Goal: Task Accomplishment & Management: Use online tool/utility

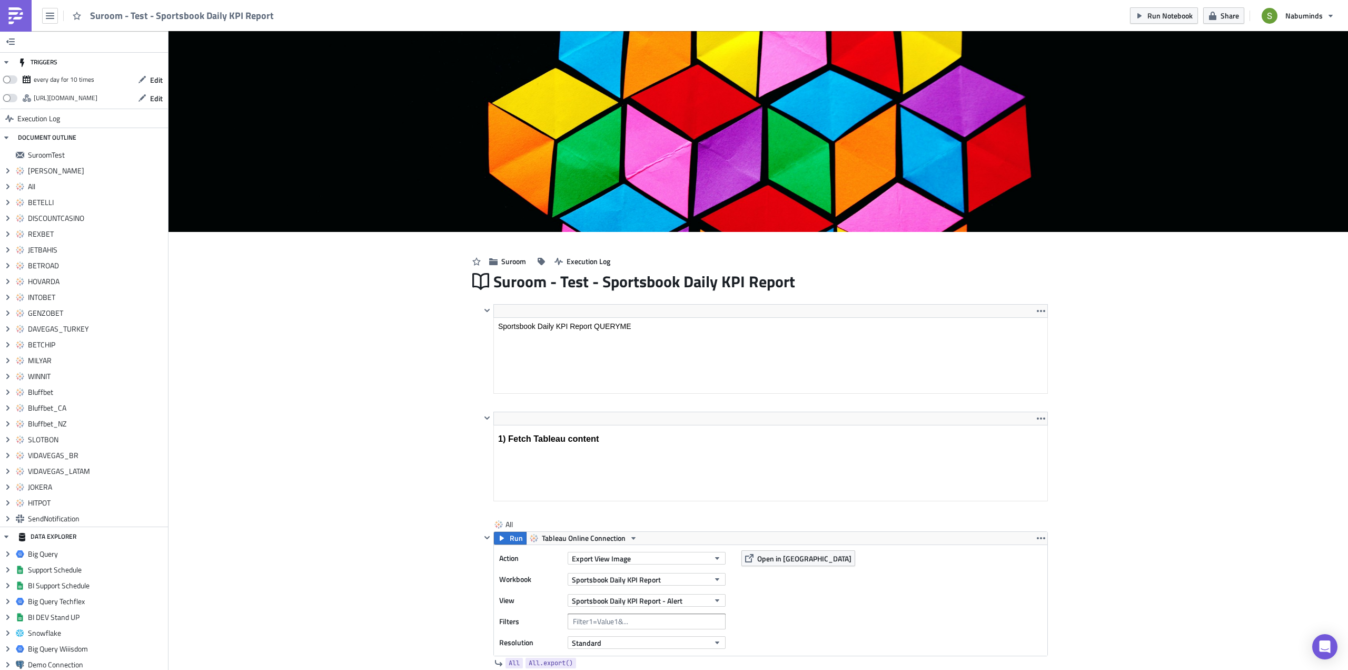
scroll to position [4584, 0]
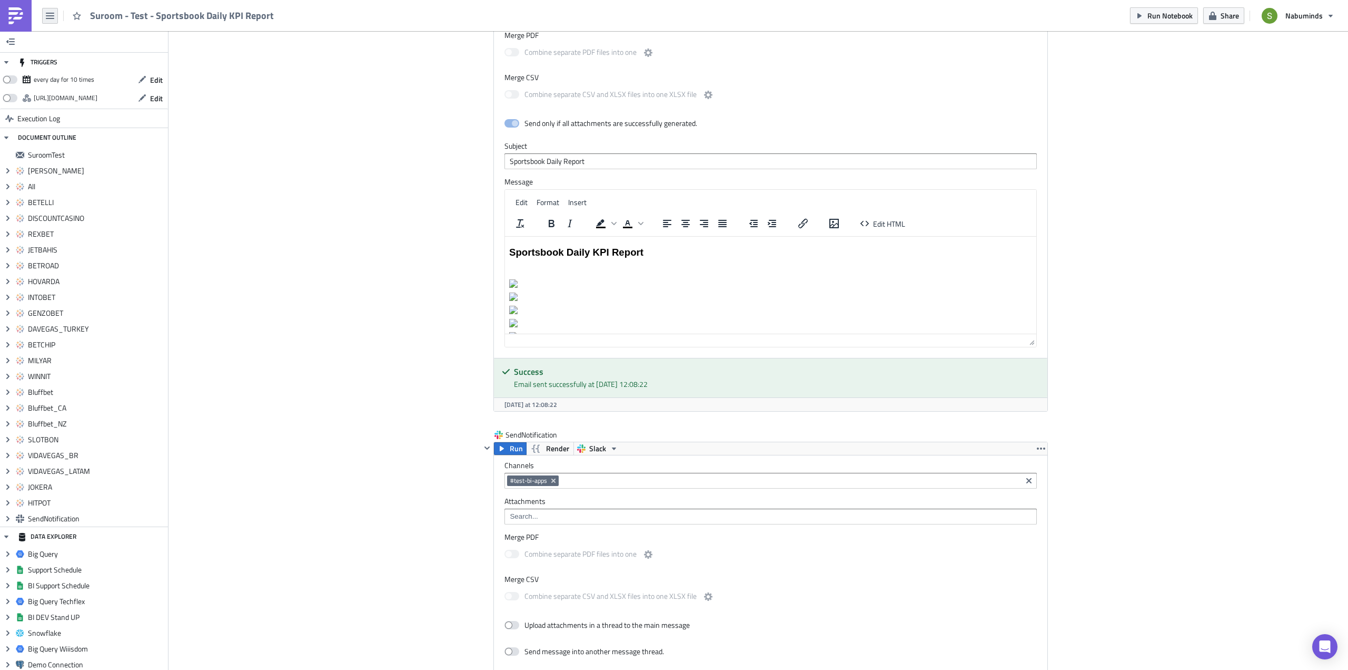
click at [46, 14] on icon "button" at bounding box center [50, 16] width 8 height 8
click at [62, 57] on div "Home" at bounding box center [96, 58] width 70 height 11
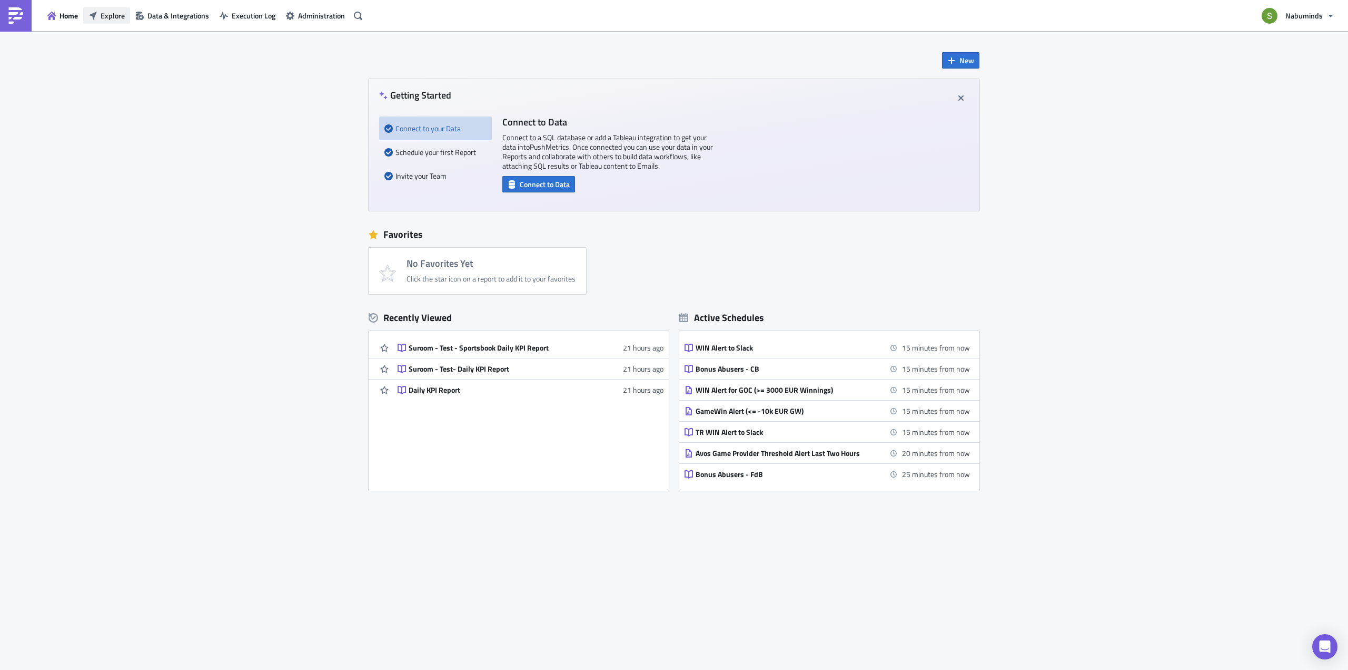
click at [106, 18] on span "Explore" at bounding box center [113, 15] width 24 height 11
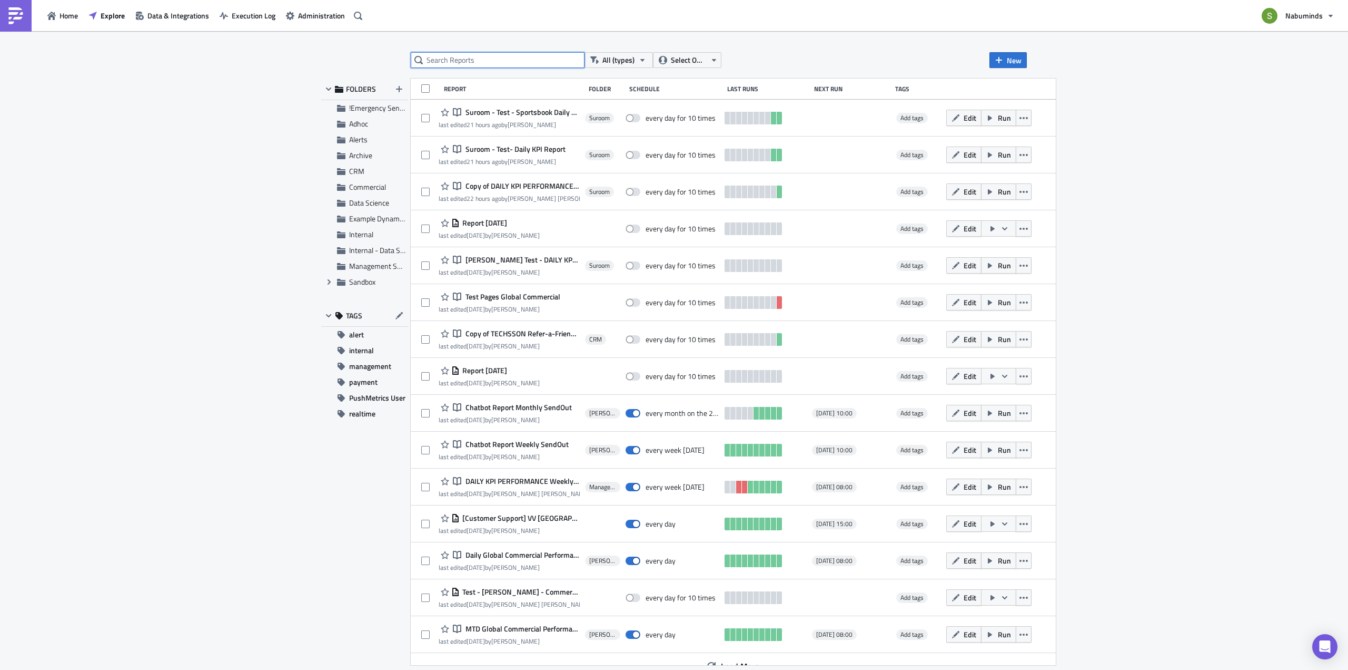
click at [445, 61] on input "text" at bounding box center [498, 60] width 174 height 16
type input "Daily KPI report"
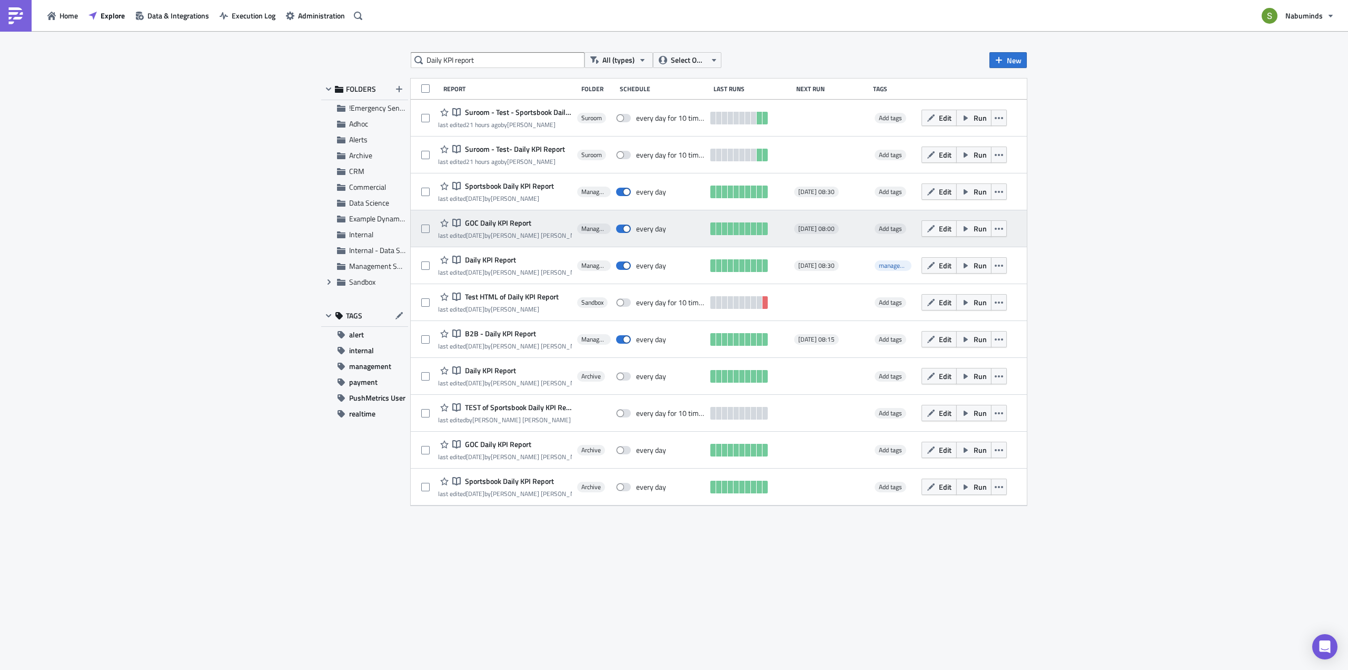
click at [519, 221] on span "GOC Daily KPI Report" at bounding box center [496, 222] width 69 height 9
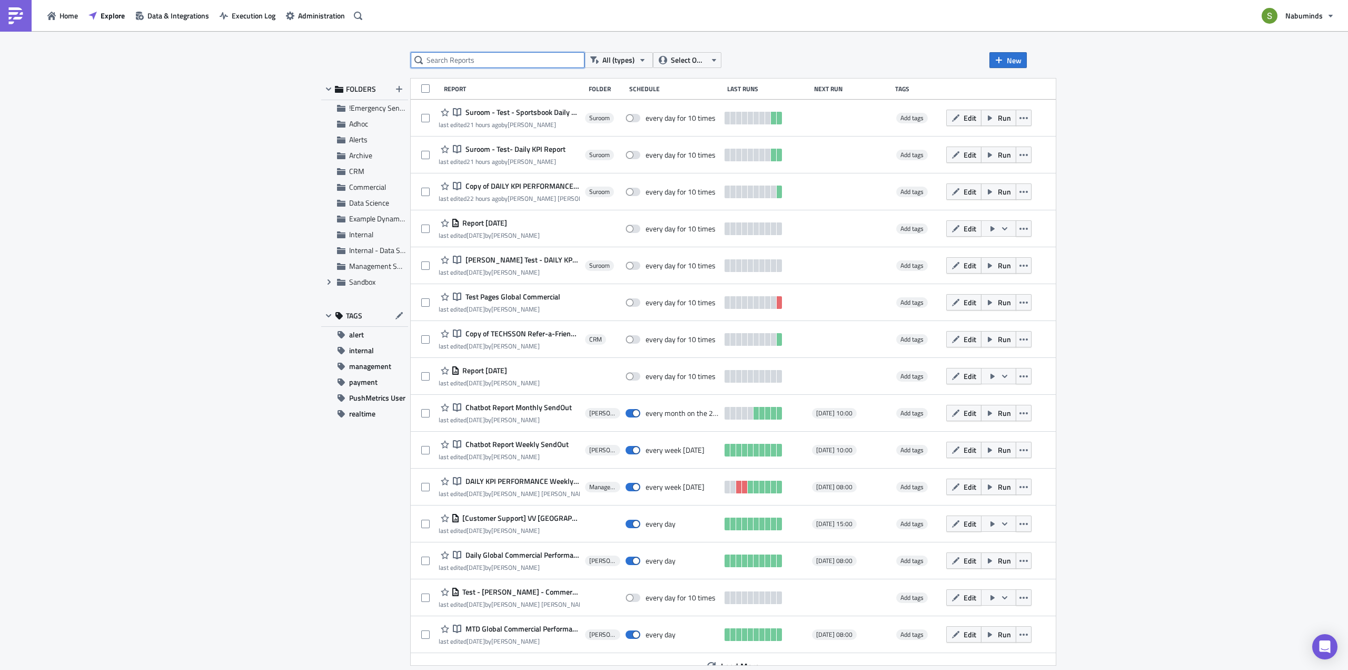
click at [488, 66] on input "text" at bounding box center [498, 60] width 174 height 16
type input "Daily KPI report"
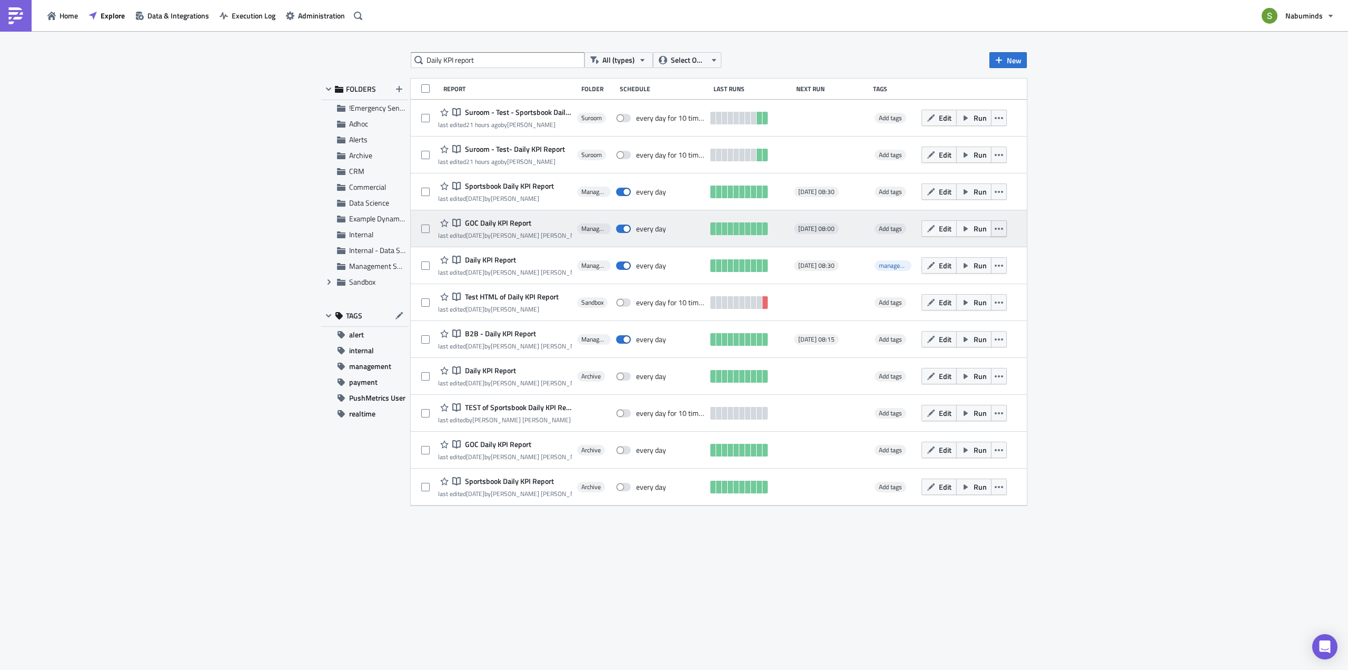
click at [1001, 229] on icon "button" at bounding box center [999, 228] width 8 height 8
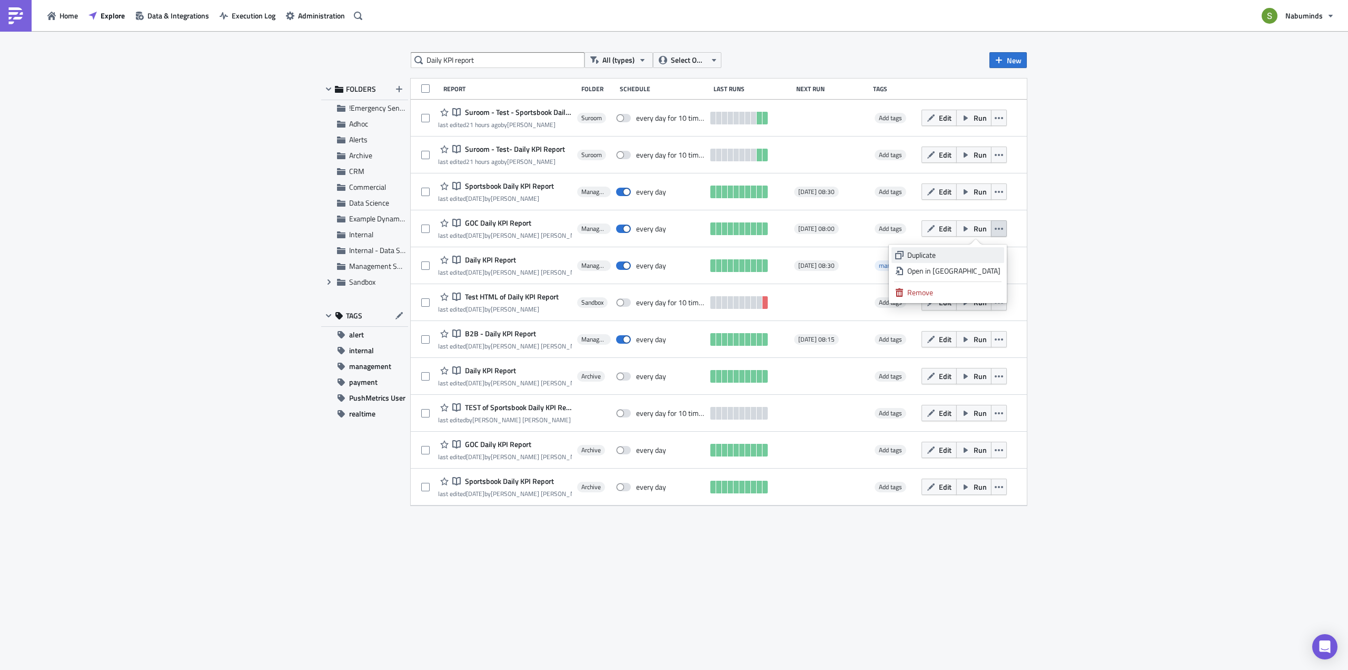
click at [977, 254] on div "Duplicate" at bounding box center [954, 255] width 93 height 11
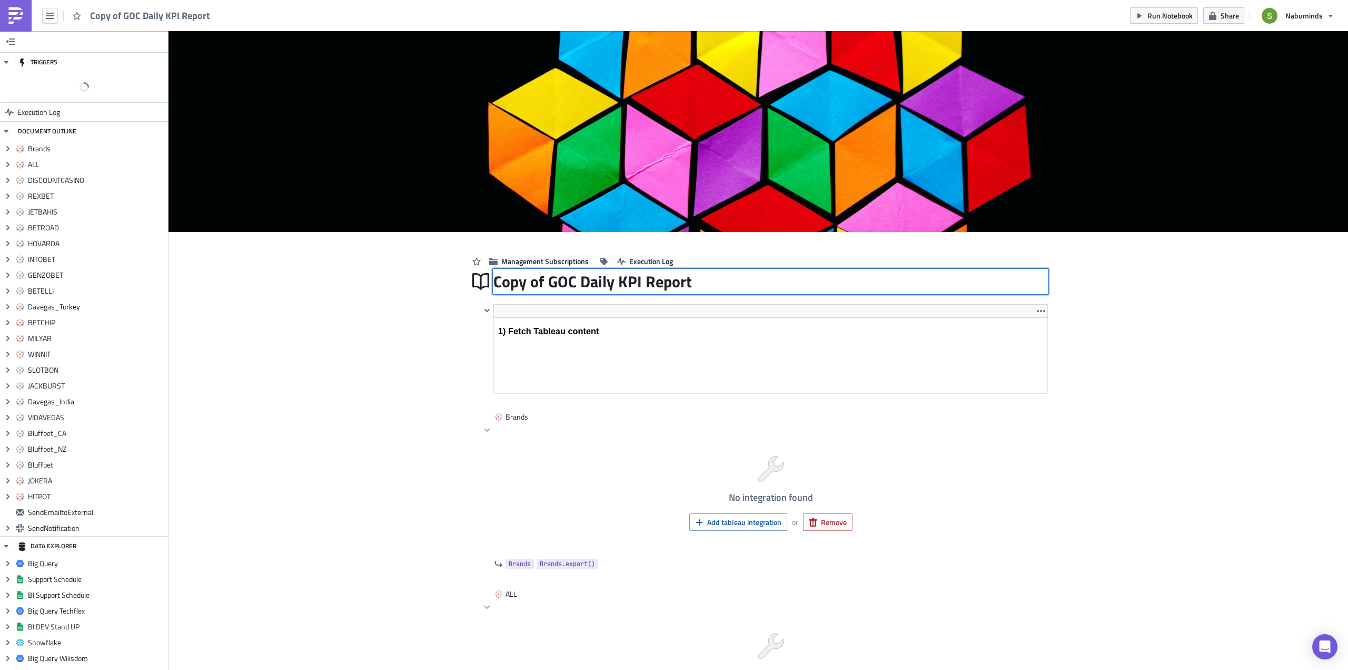
click at [540, 282] on div "Copy of GOC Daily KPI Report Copy of GOC Daily KPI Report" at bounding box center [771, 281] width 555 height 24
click at [543, 283] on input "Copy of GOC Daily KPI Report" at bounding box center [594, 281] width 201 height 20
drag, startPoint x: 542, startPoint y: 280, endPoint x: 480, endPoint y: 283, distance: 61.2
click at [480, 283] on div "Copy of GOC Daily KPI Report Copy of GOC Daily KPI Report" at bounding box center [758, 281] width 579 height 24
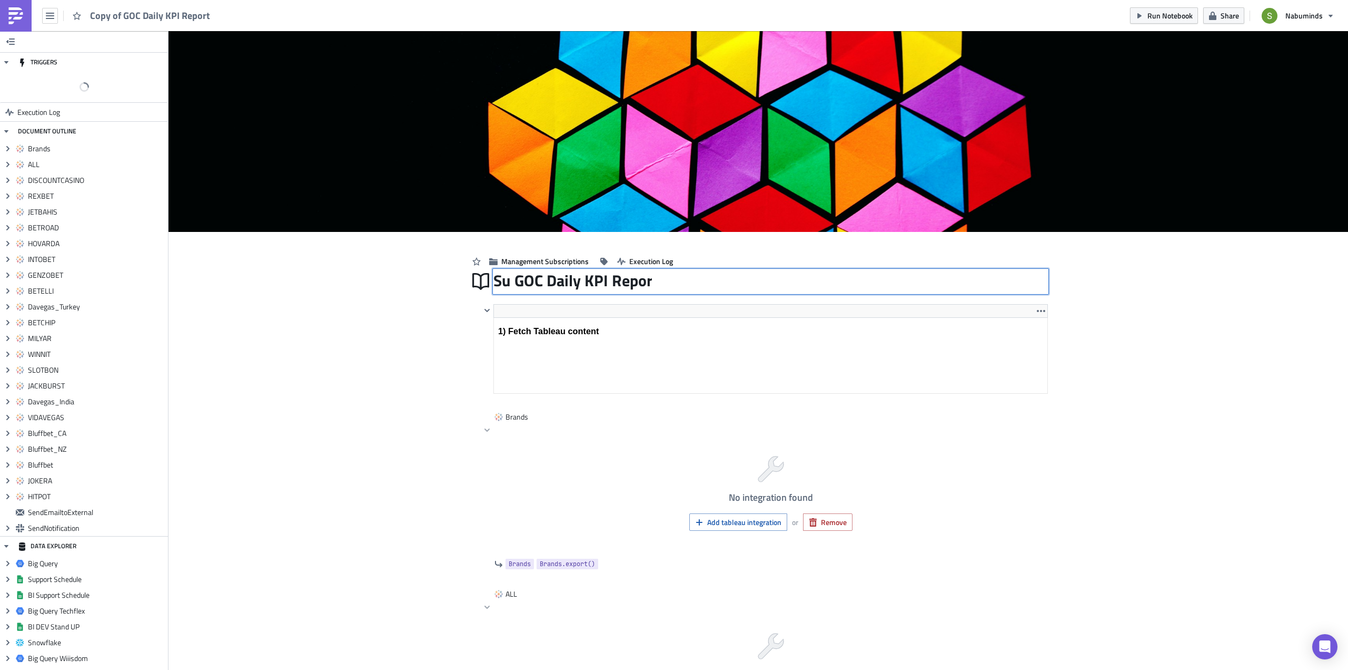
scroll to position [0, 0]
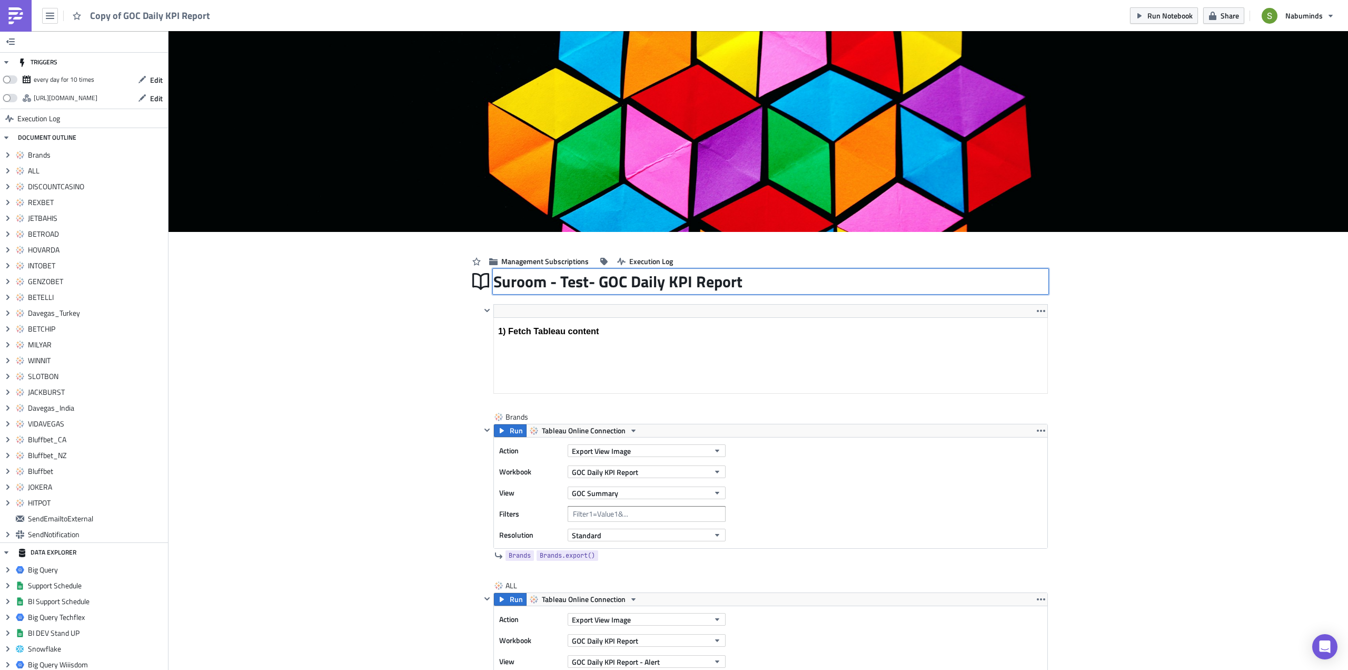
click at [597, 280] on input "Suroom - Test- GOC Daily KPI Report" at bounding box center [620, 282] width 252 height 24
click at [557, 282] on input "Suroom - Test- GOC Daily KPI Report" at bounding box center [620, 282] width 252 height 24
type input "Suroom-Test-GOC Daily KPI Report"
click at [548, 261] on span "Management Subscriptions" at bounding box center [544, 260] width 87 height 11
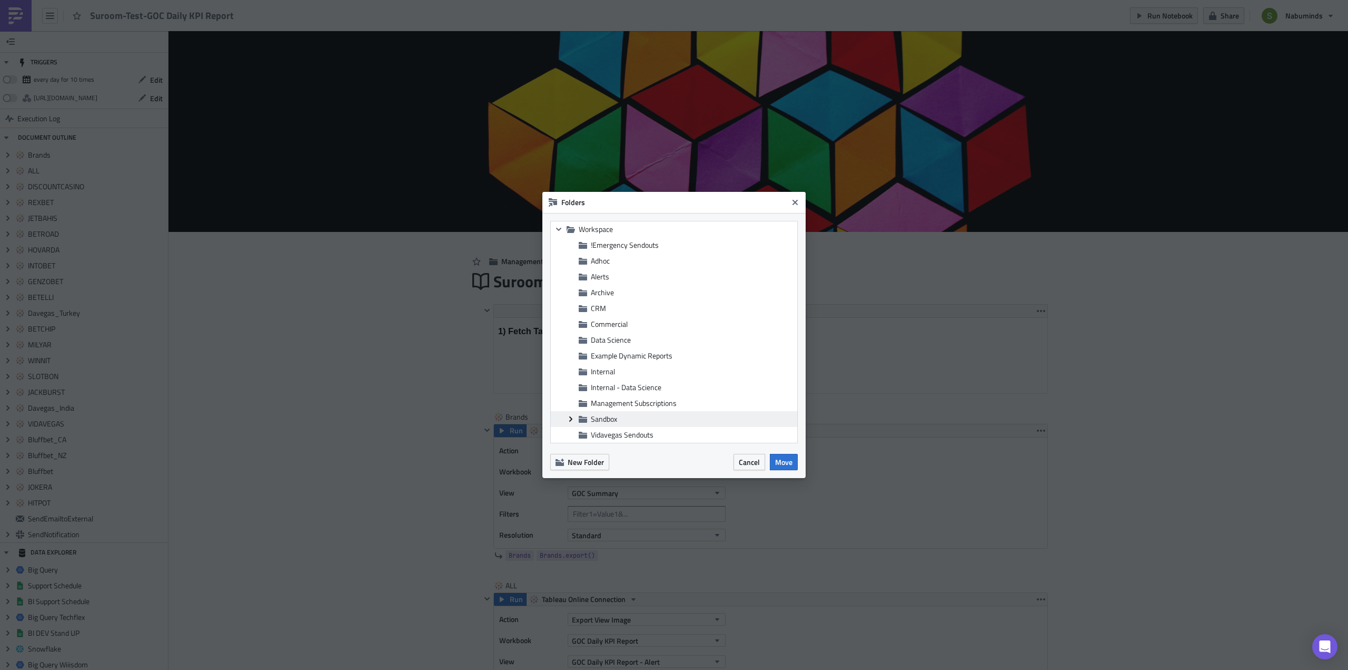
click at [570, 418] on icon at bounding box center [570, 418] width 3 height 5
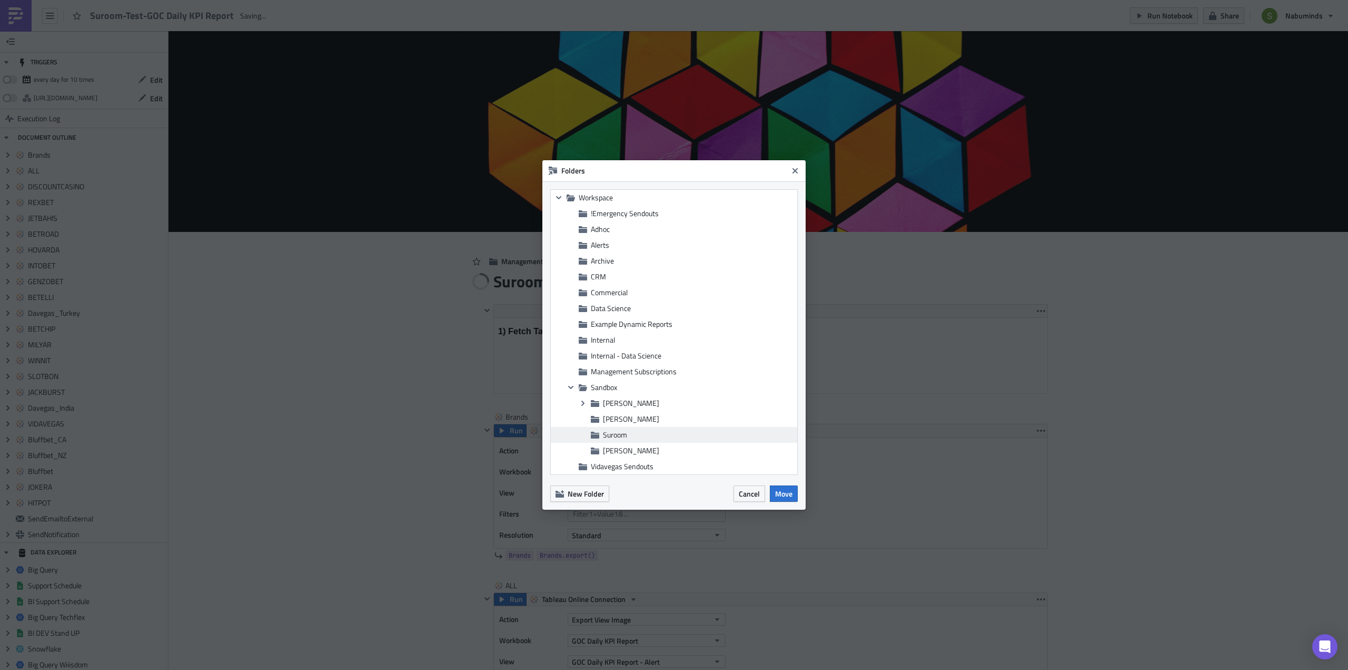
click at [604, 432] on span "Suroom" at bounding box center [615, 434] width 24 height 11
click at [780, 491] on span "Move" at bounding box center [783, 493] width 17 height 11
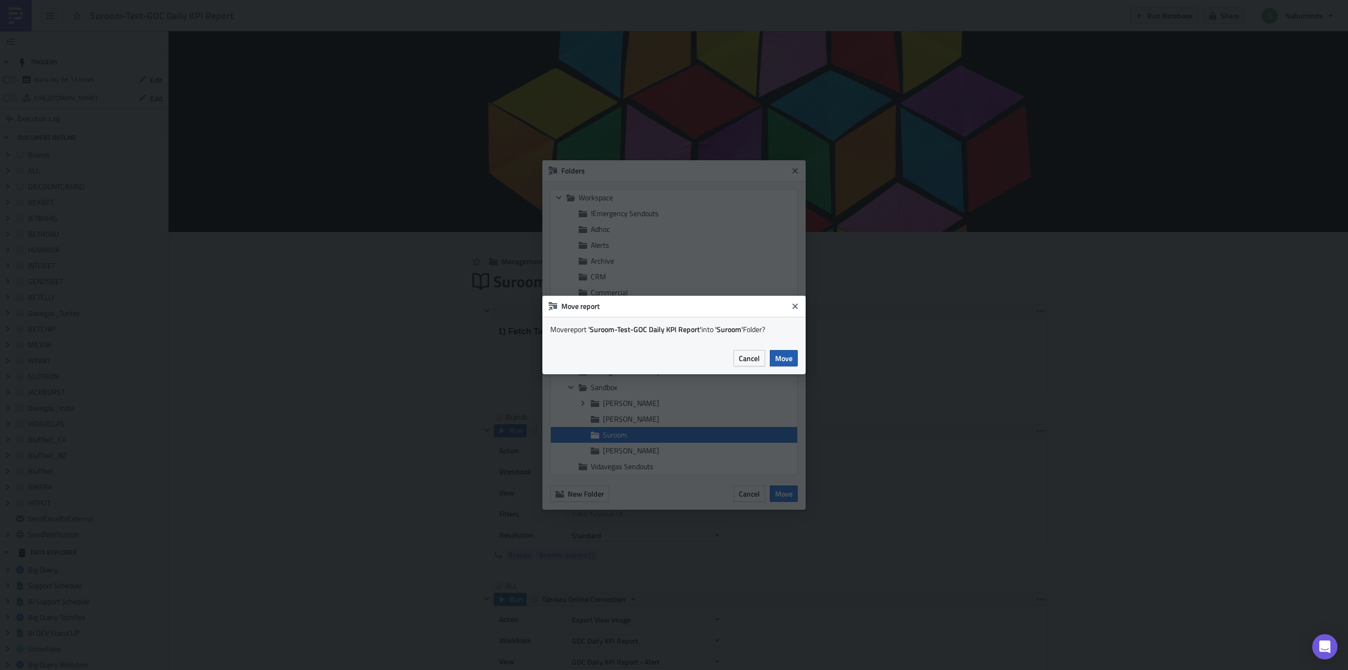
click at [788, 358] on span "Move" at bounding box center [783, 357] width 17 height 11
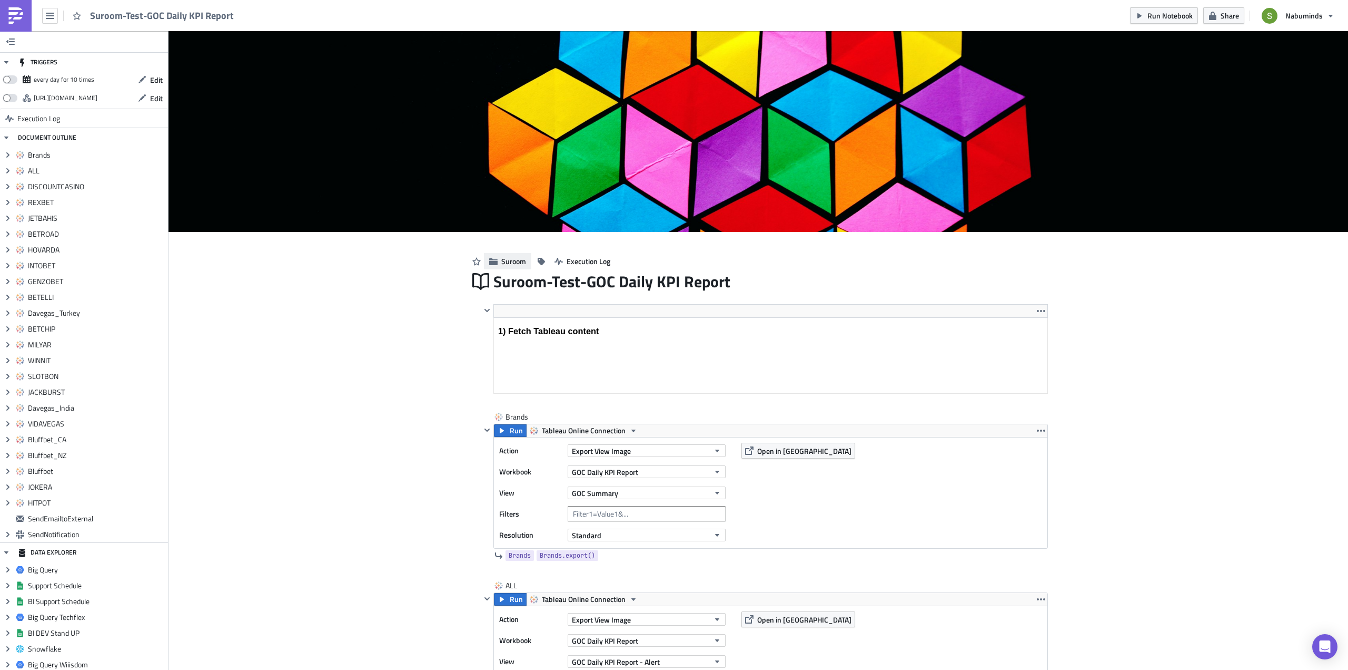
click at [506, 262] on span "Suroom" at bounding box center [513, 260] width 25 height 11
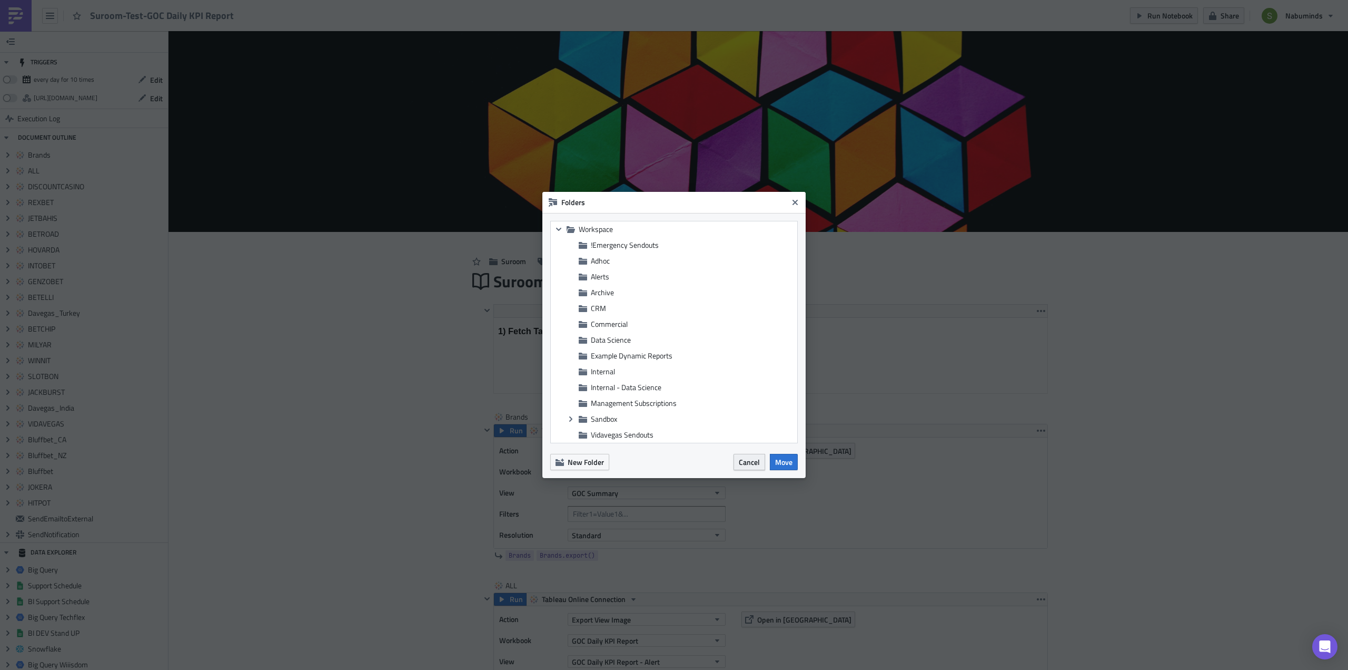
click at [741, 460] on span "Cancel" at bounding box center [749, 461] width 21 height 11
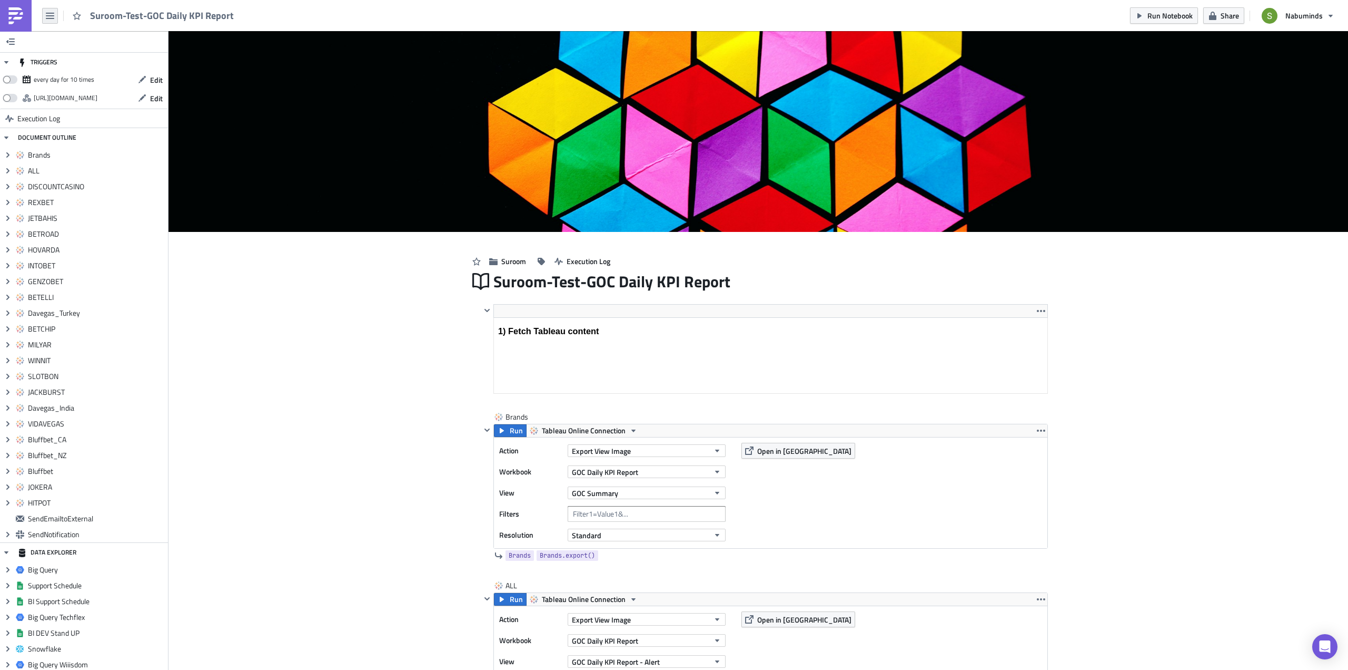
click at [49, 14] on icon "button" at bounding box center [50, 16] width 8 height 8
click at [70, 73] on div "Explore" at bounding box center [96, 73] width 70 height 11
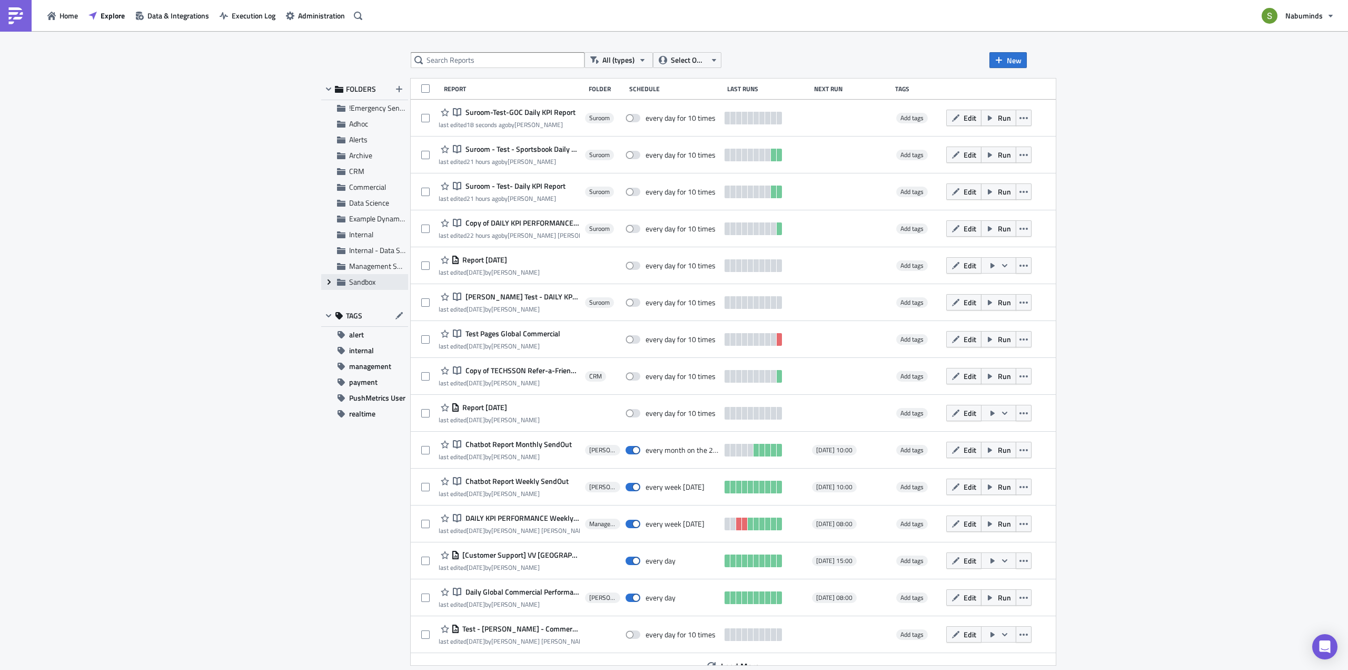
click at [331, 282] on icon "Expand group" at bounding box center [329, 282] width 8 height 8
click at [361, 251] on div "Suroom" at bounding box center [364, 250] width 87 height 16
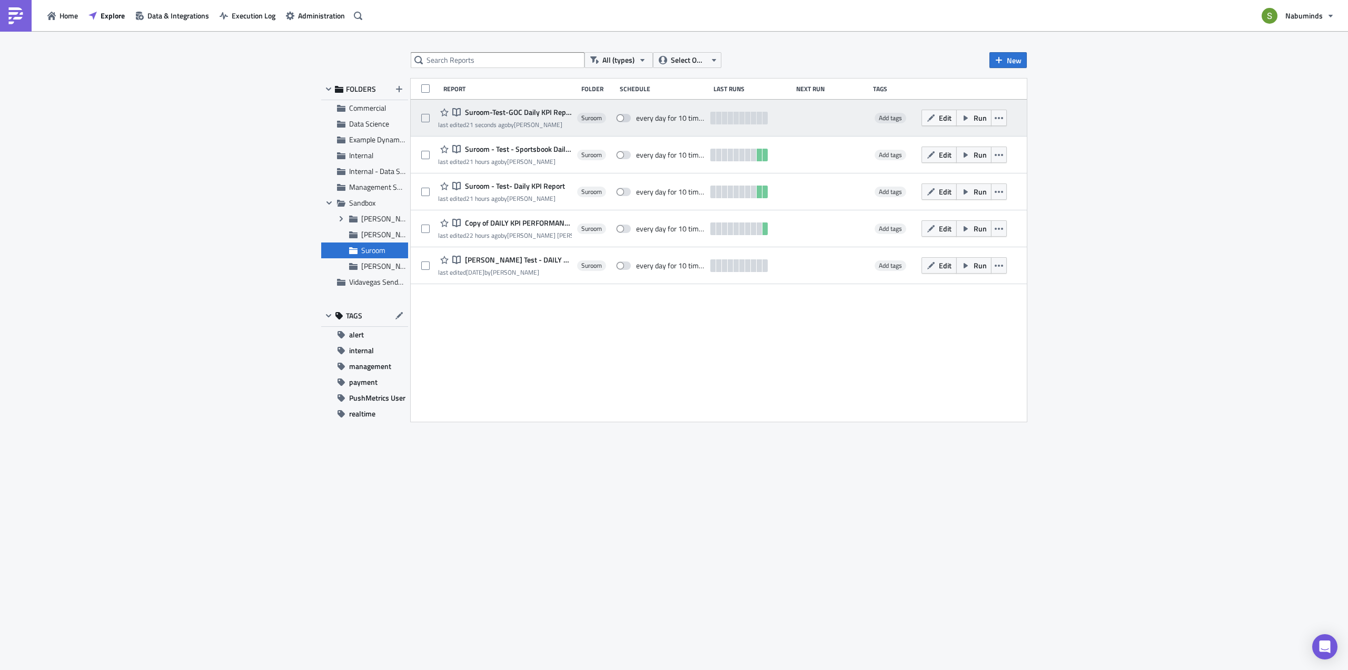
click at [527, 111] on span "Suroom-Test-GOC Daily KPI Report" at bounding box center [517, 111] width 110 height 9
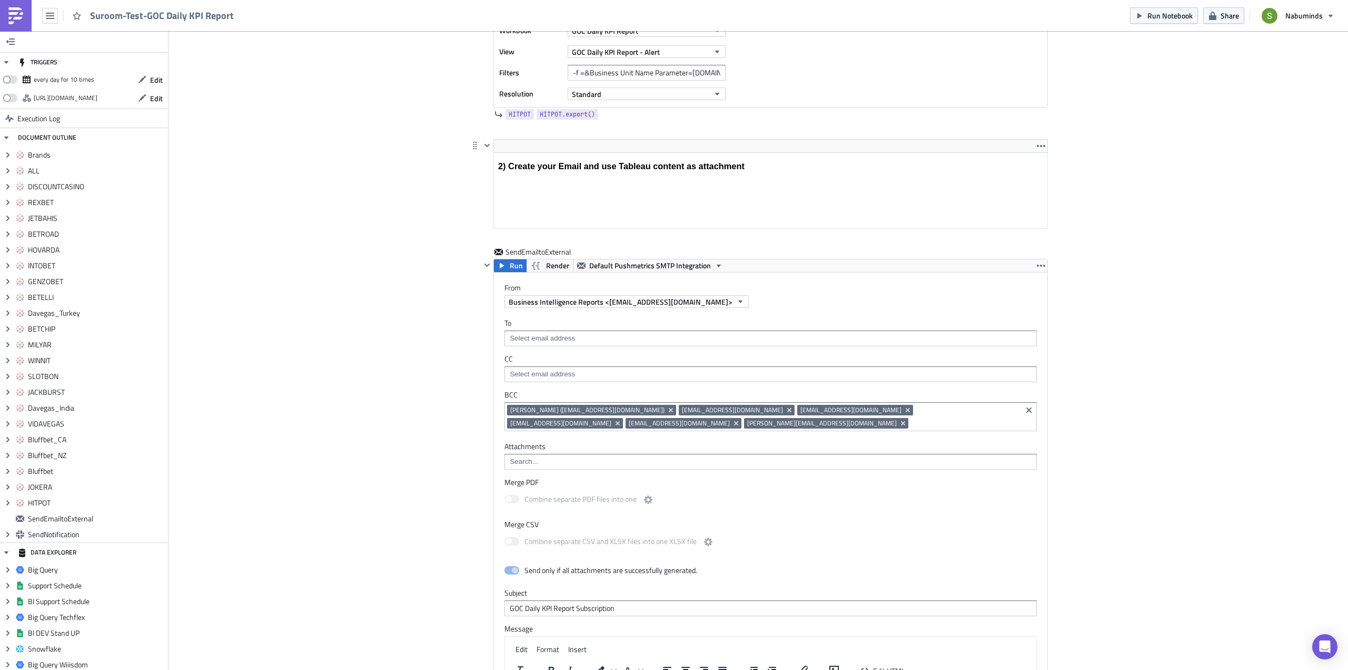
scroll to position [4214, 0]
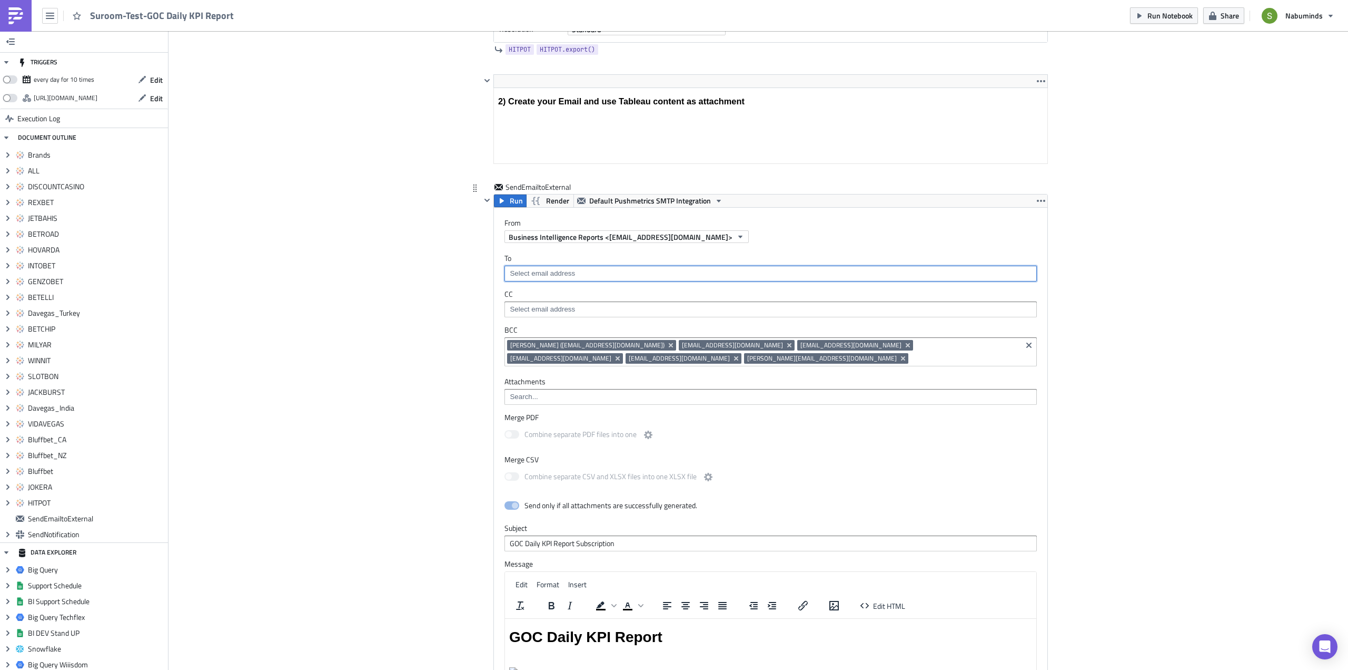
click at [529, 275] on input at bounding box center [770, 273] width 526 height 11
type input "suro"
click at [530, 287] on div "suroom.khan@nabu.ee" at bounding box center [565, 292] width 117 height 11
click at [735, 365] on div "Kamid Lozano Mena (kamid.mena@nabu.ee) okan@neatplay.com muyu@neatplay.com zeyn…" at bounding box center [763, 353] width 512 height 26
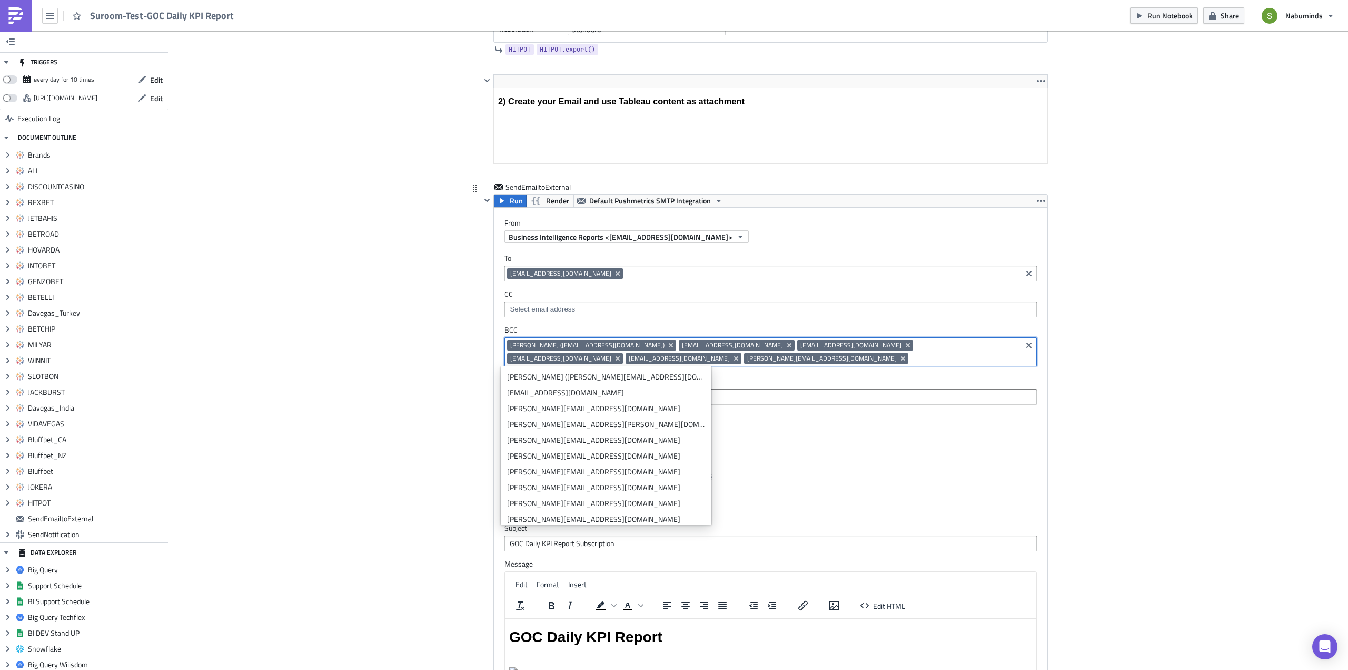
drag, startPoint x: 592, startPoint y: 357, endPoint x: 504, endPoint y: 345, distance: 88.8
click at [507, 345] on div "Kamid Lozano Mena (kamid.mena@nabu.ee) okan@neatplay.com muyu@neatplay.com zeyn…" at bounding box center [763, 353] width 512 height 26
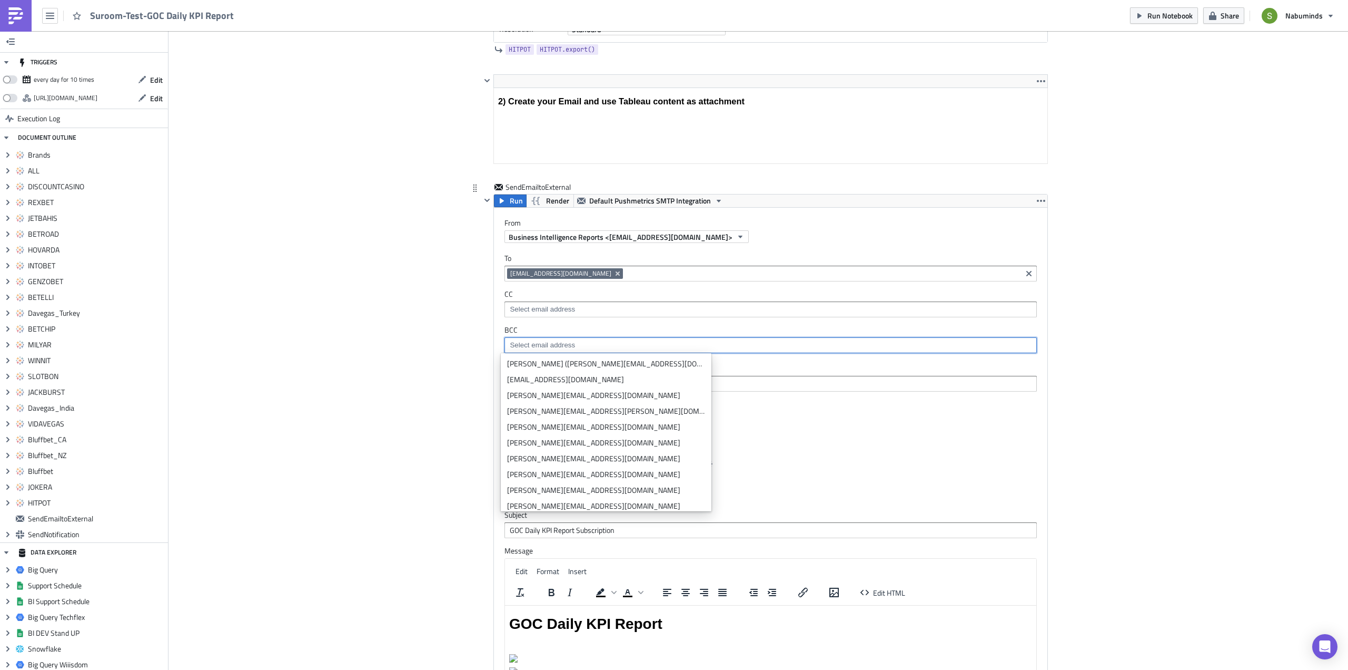
click at [800, 219] on label "From" at bounding box center [776, 222] width 543 height 9
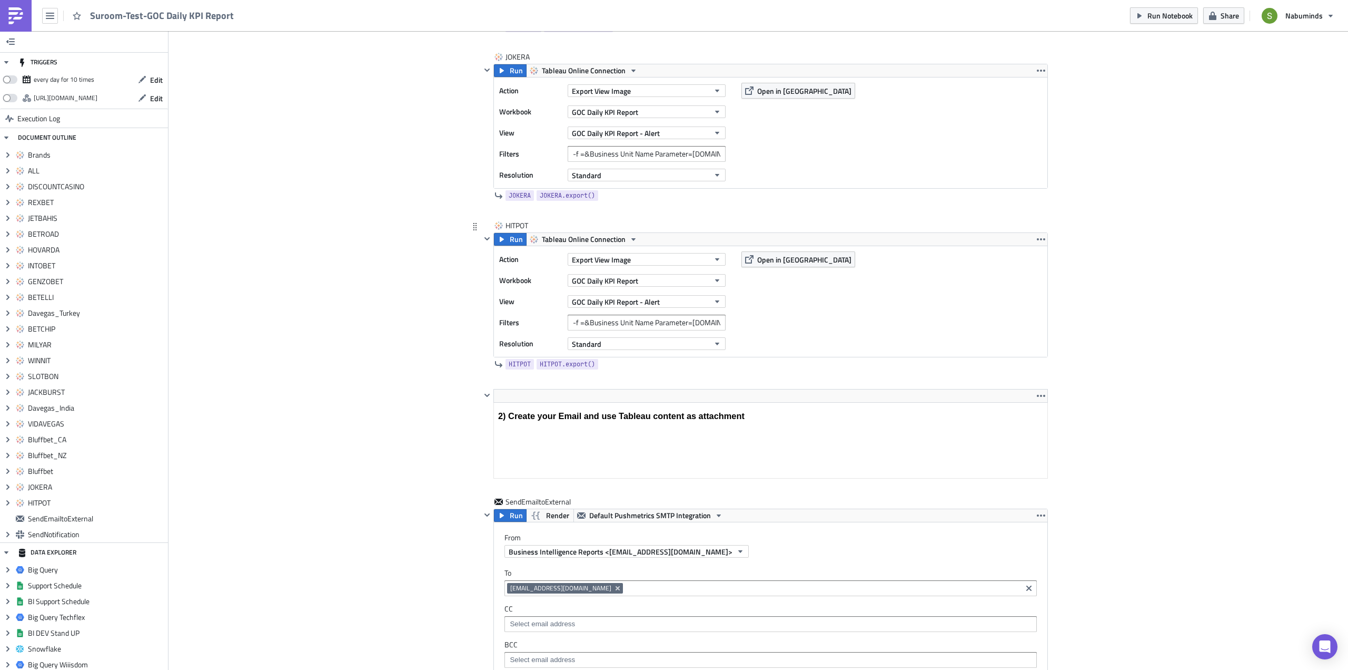
scroll to position [3898, 0]
click at [1042, 241] on button "button" at bounding box center [1041, 240] width 13 height 13
click at [1028, 267] on div "Duplicate" at bounding box center [1044, 265] width 70 height 11
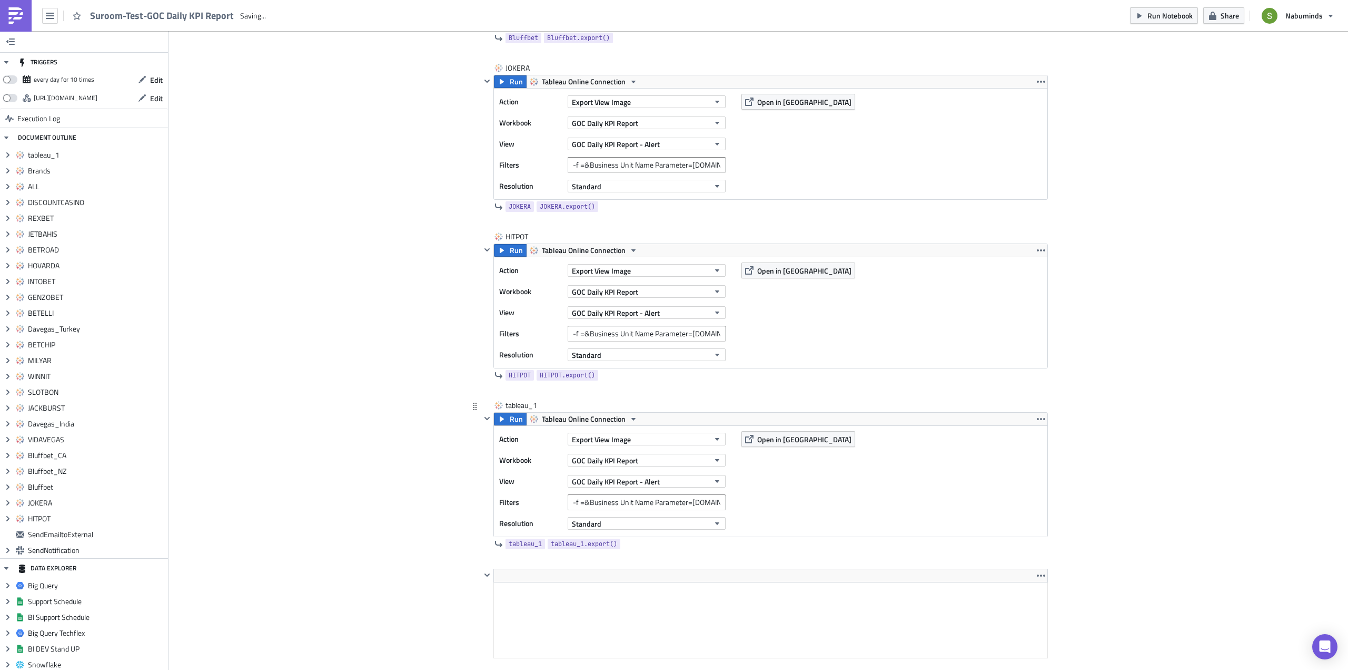
scroll to position [0, 0]
click at [512, 406] on div "tableau_1" at bounding box center [532, 405] width 53 height 11
drag, startPoint x: 544, startPoint y: 406, endPoint x: 497, endPoint y: 404, distance: 46.4
click at [497, 404] on div "tableau_1 tableau_1" at bounding box center [764, 406] width 567 height 12
type input "CASHER"
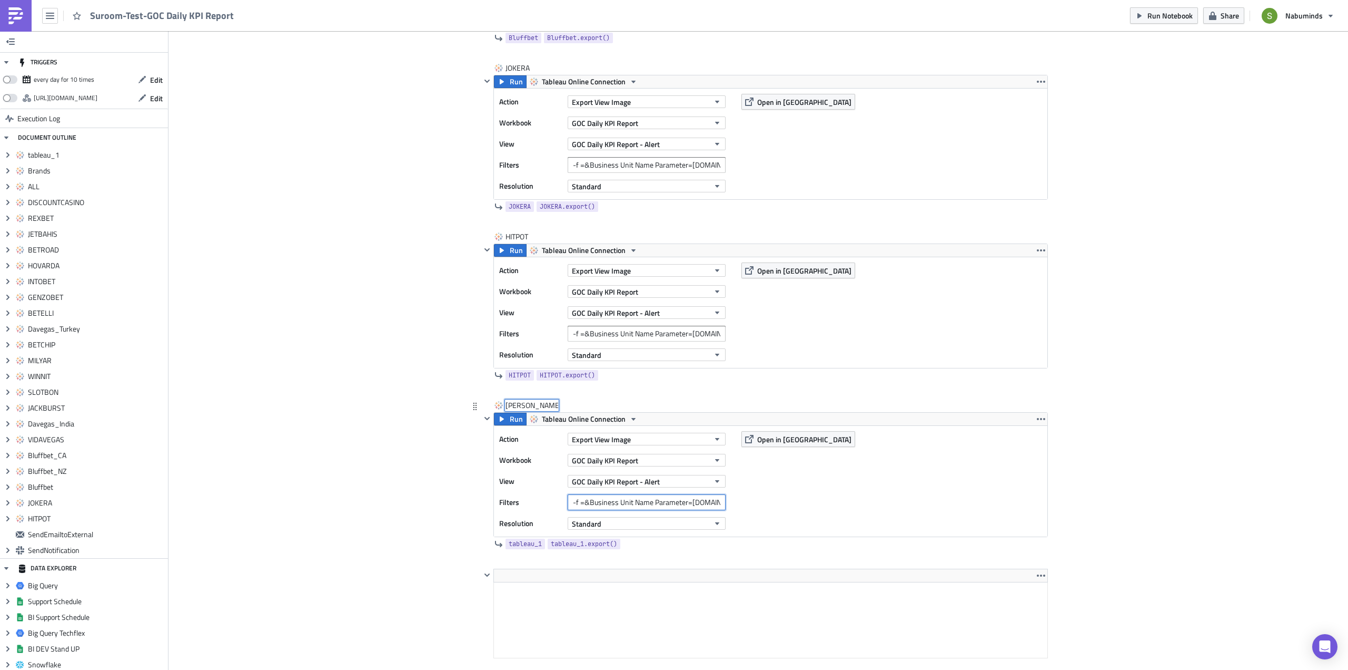
click at [712, 500] on input "-f =&Business Unit Name Parameter=HITPOT.COM" at bounding box center [647, 502] width 158 height 16
click at [710, 503] on input "-f =&Business Unit Name Parameter=HITPOT.COM" at bounding box center [647, 502] width 158 height 16
type input "-f =&Business Unit Name Parameter=CASHER.COM"
click at [764, 491] on div "Action Export View Image Workbook GOC Daily KPI Report View GOC Daily KPI Repor…" at bounding box center [771, 481] width 554 height 111
click at [503, 419] on button "Run" at bounding box center [510, 418] width 33 height 13
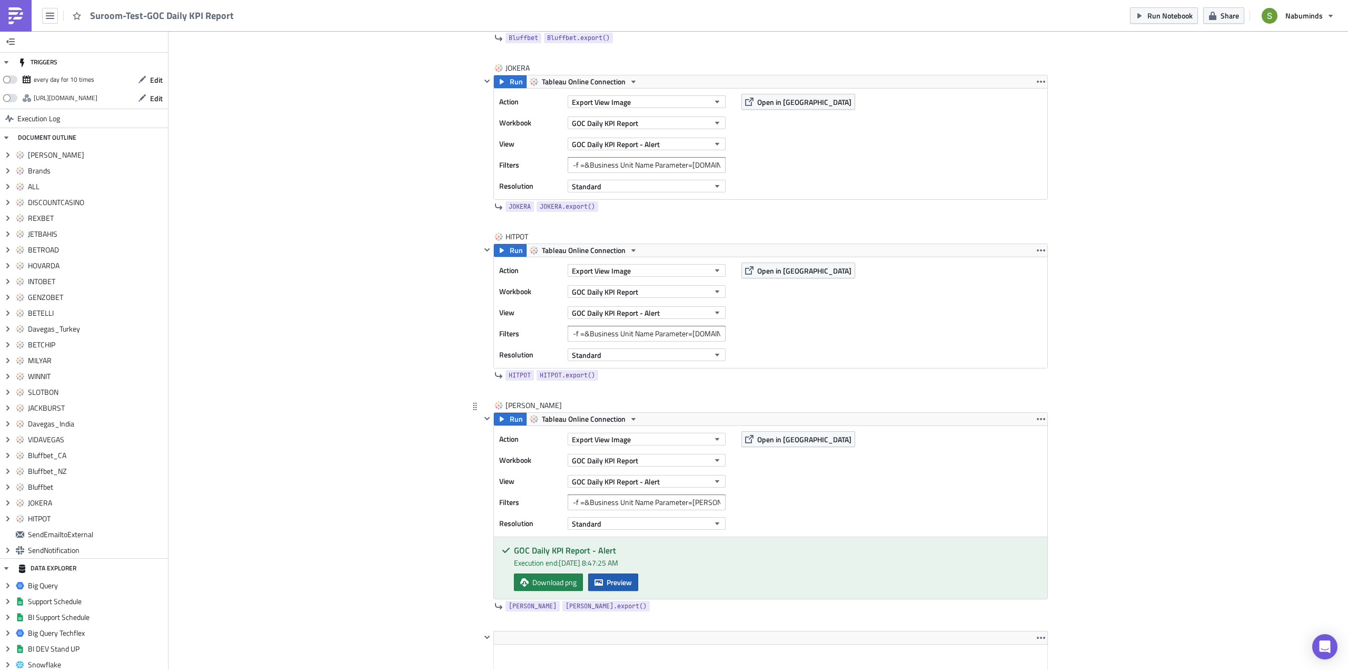
click at [621, 583] on span "Preview" at bounding box center [619, 581] width 25 height 11
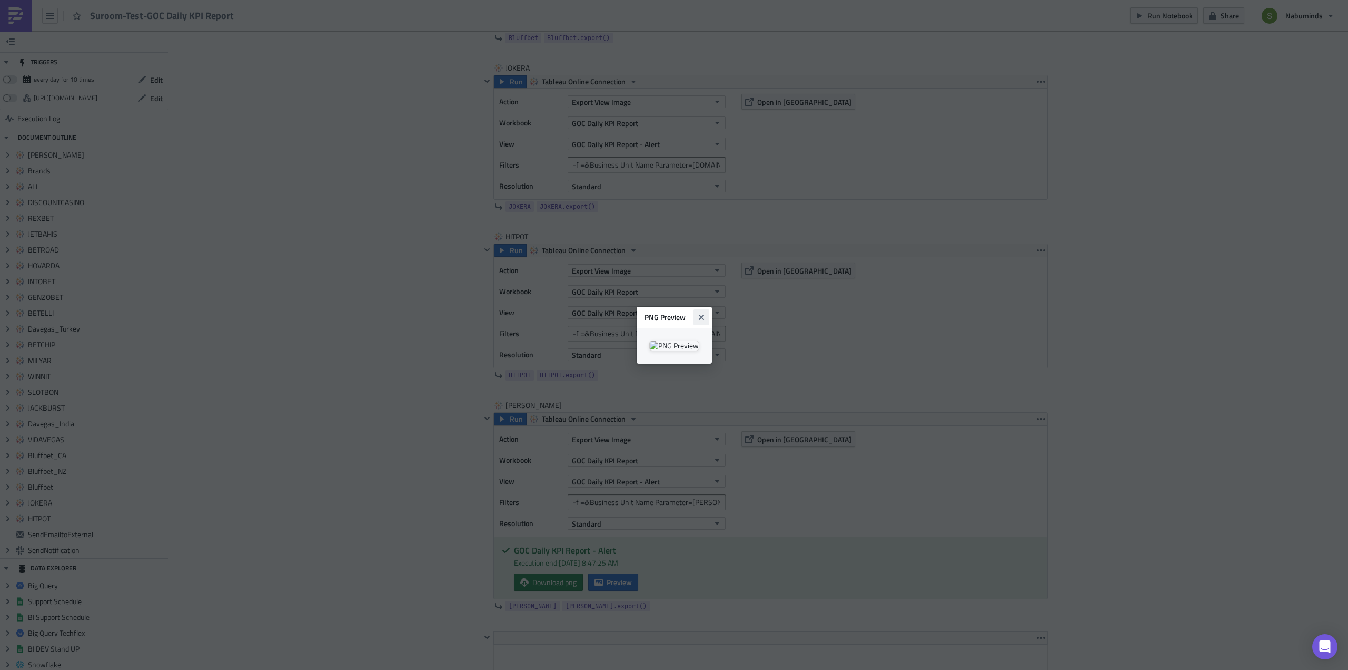
click at [710, 309] on button "Close" at bounding box center [702, 317] width 16 height 16
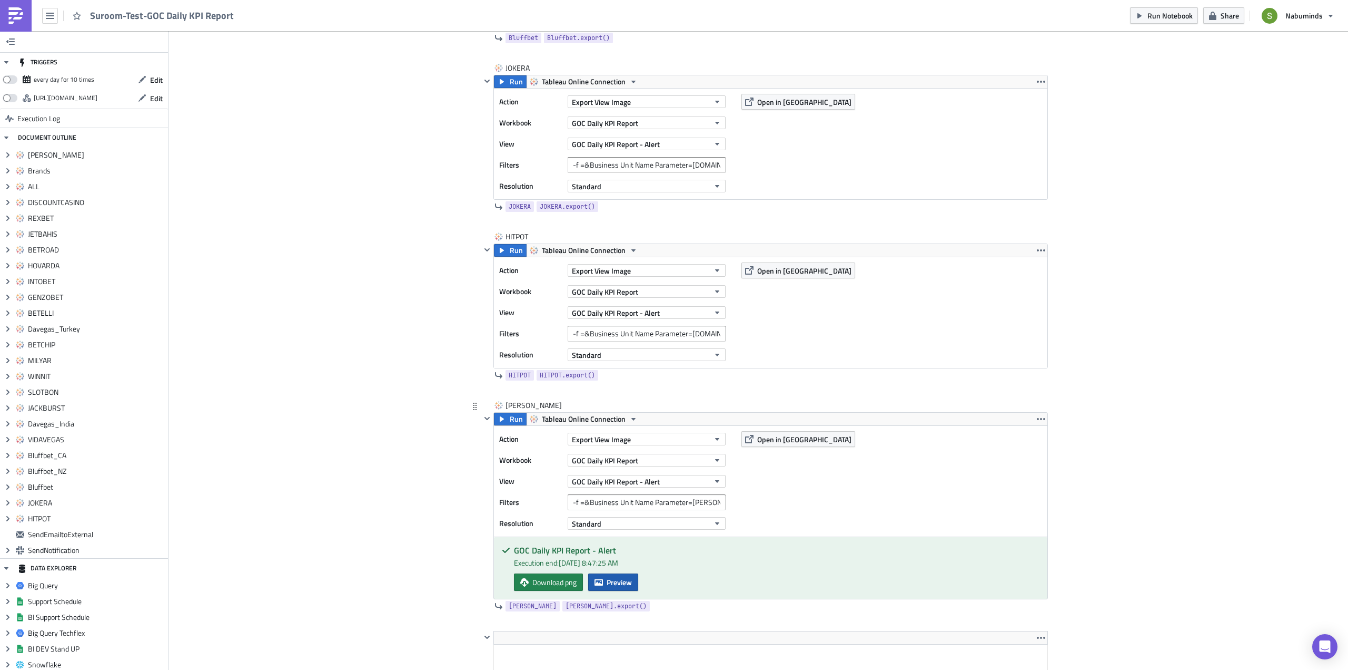
click at [607, 580] on span "Preview" at bounding box center [619, 581] width 25 height 11
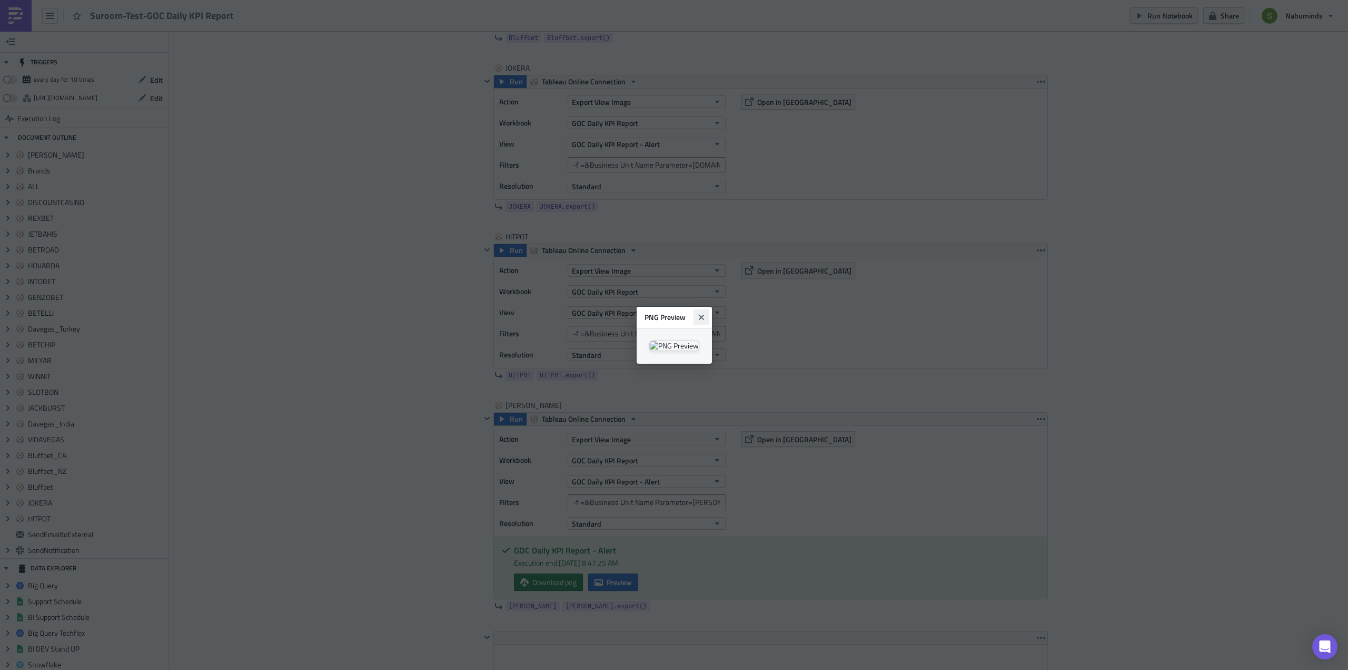
click at [704, 314] on icon "Close" at bounding box center [700, 316] width 5 height 5
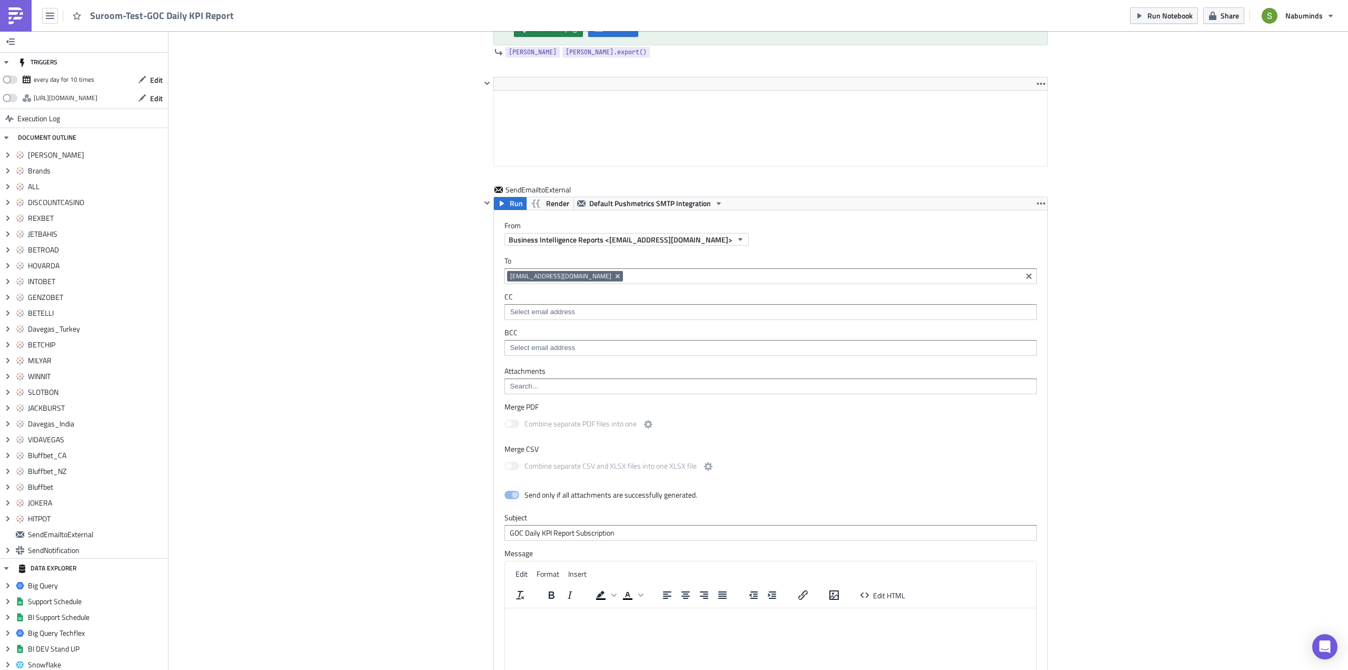
scroll to position [4521, 0]
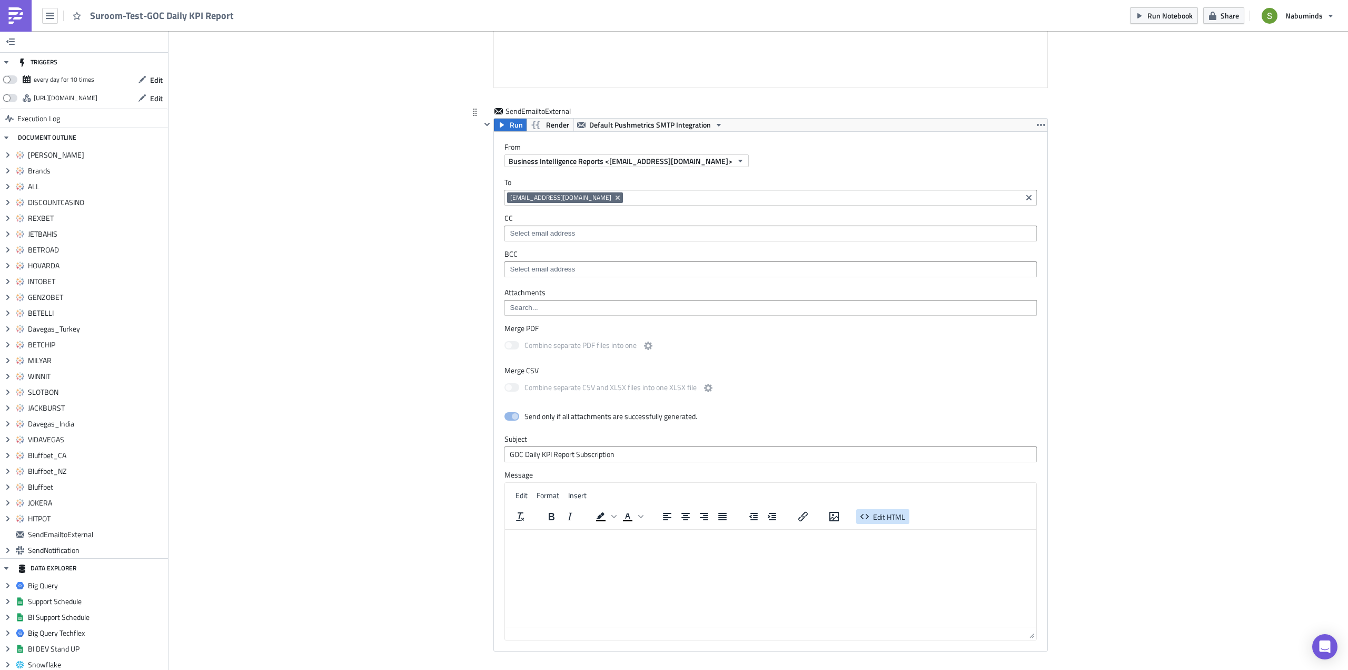
click at [873, 516] on span "Edit HTML" at bounding box center [889, 516] width 32 height 11
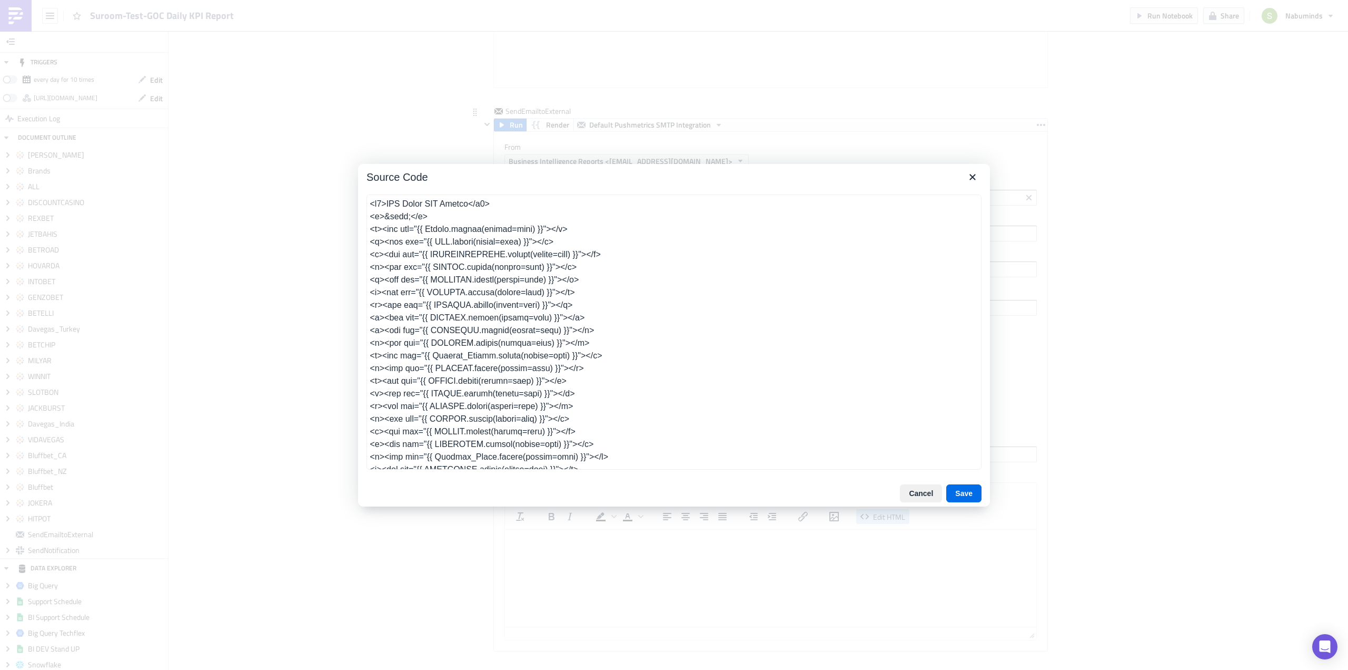
scroll to position [47, 0]
drag, startPoint x: 579, startPoint y: 384, endPoint x: 368, endPoint y: 390, distance: 211.3
click at [368, 390] on textarea at bounding box center [674, 331] width 615 height 275
click at [582, 382] on textarea at bounding box center [674, 331] width 615 height 275
click at [462, 392] on textarea at bounding box center [674, 331] width 615 height 275
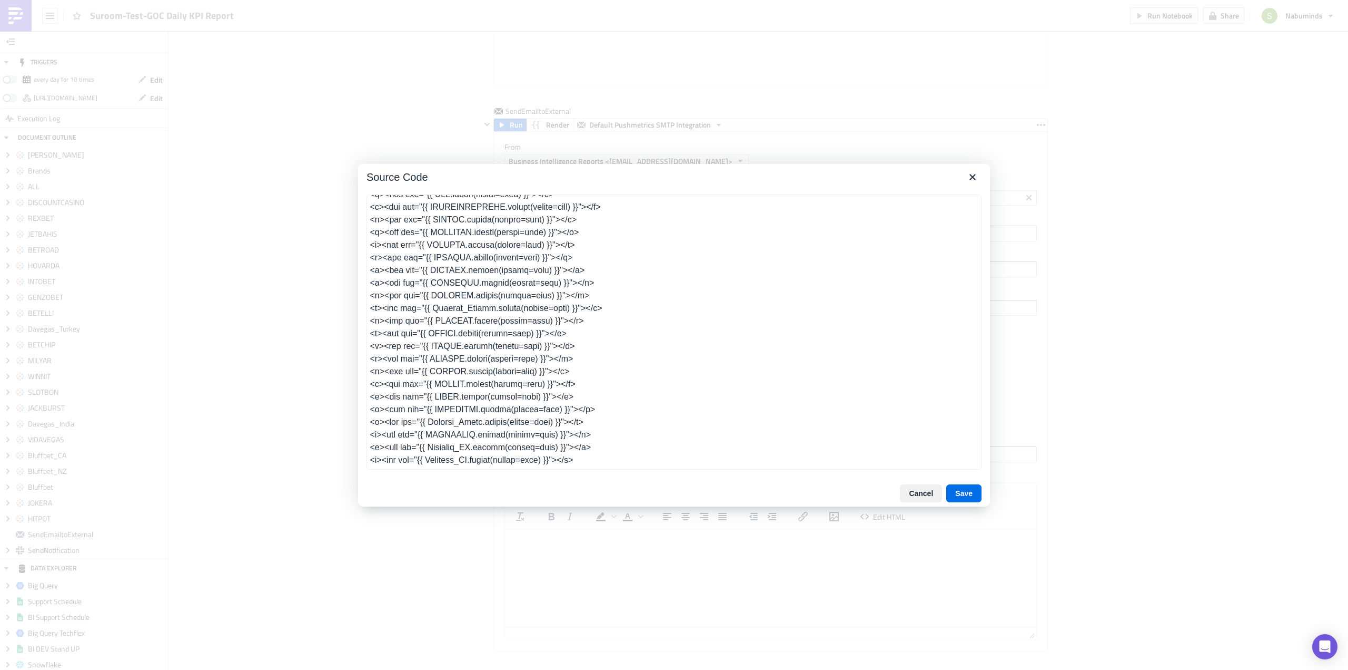
type textarea "<h1>GOC Daily KPI Report</h1> <p>&nbsp;</p> <p><img src="{{ Brands.export(publi…"
click at [592, 400] on textarea at bounding box center [674, 331] width 615 height 275
click at [968, 493] on button "Save" at bounding box center [964, 493] width 35 height 18
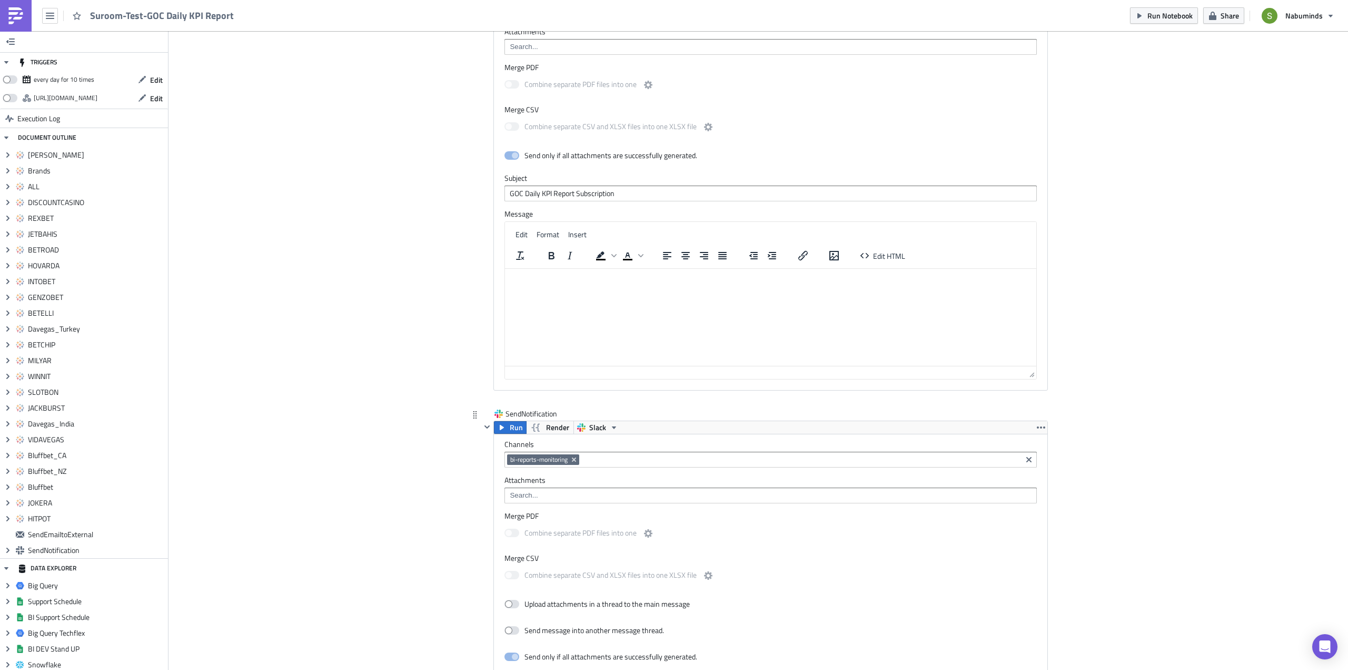
scroll to position [4784, 0]
click at [573, 458] on icon "Remove Tag" at bounding box center [574, 457] width 4 height 4
click at [544, 524] on div "#test-bi-apps" at bounding box center [548, 522] width 83 height 11
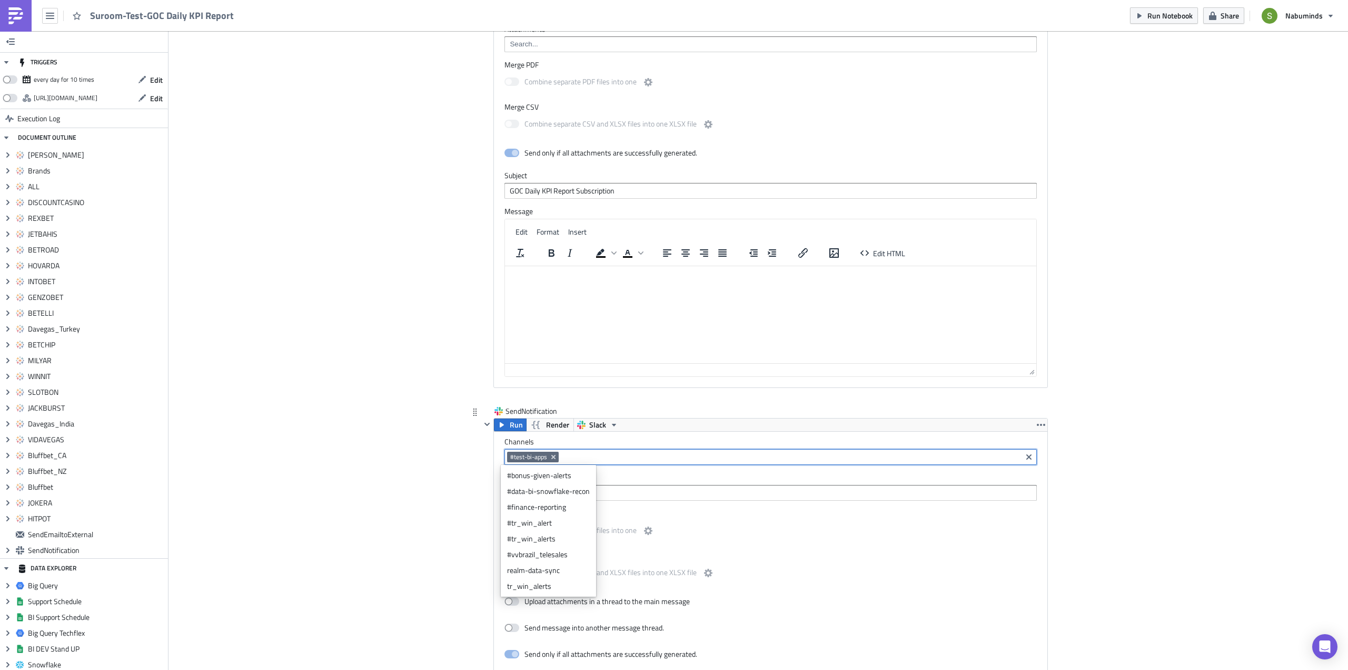
click at [619, 440] on label "Channels" at bounding box center [771, 441] width 533 height 9
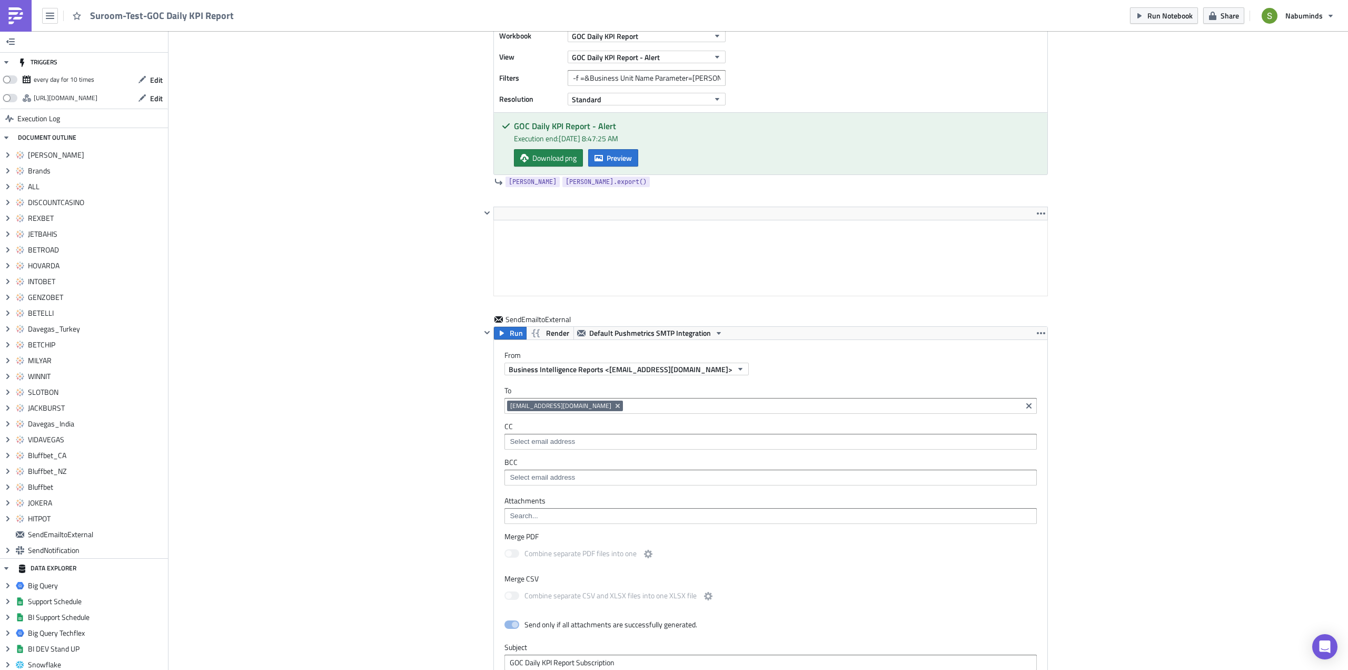
scroll to position [4310, 0]
click at [550, 337] on span "Render" at bounding box center [557, 335] width 23 height 13
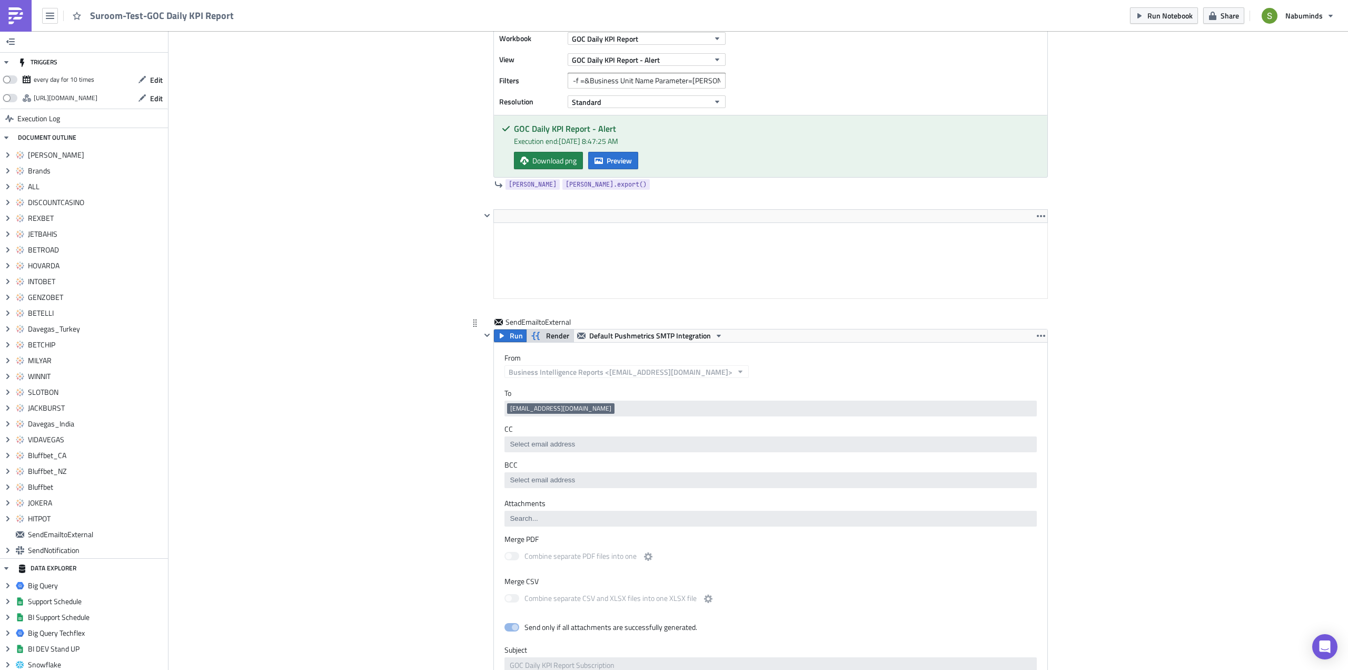
click at [546, 338] on span "Render" at bounding box center [557, 335] width 23 height 13
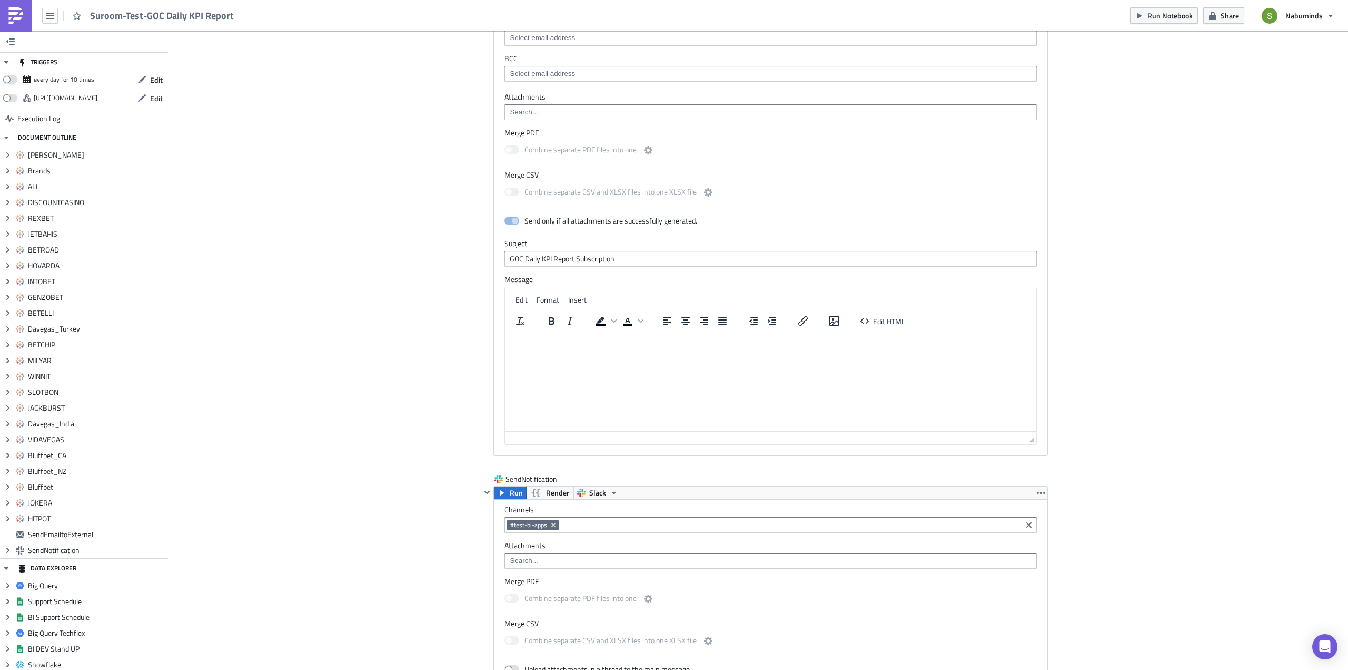
scroll to position [4784, 0]
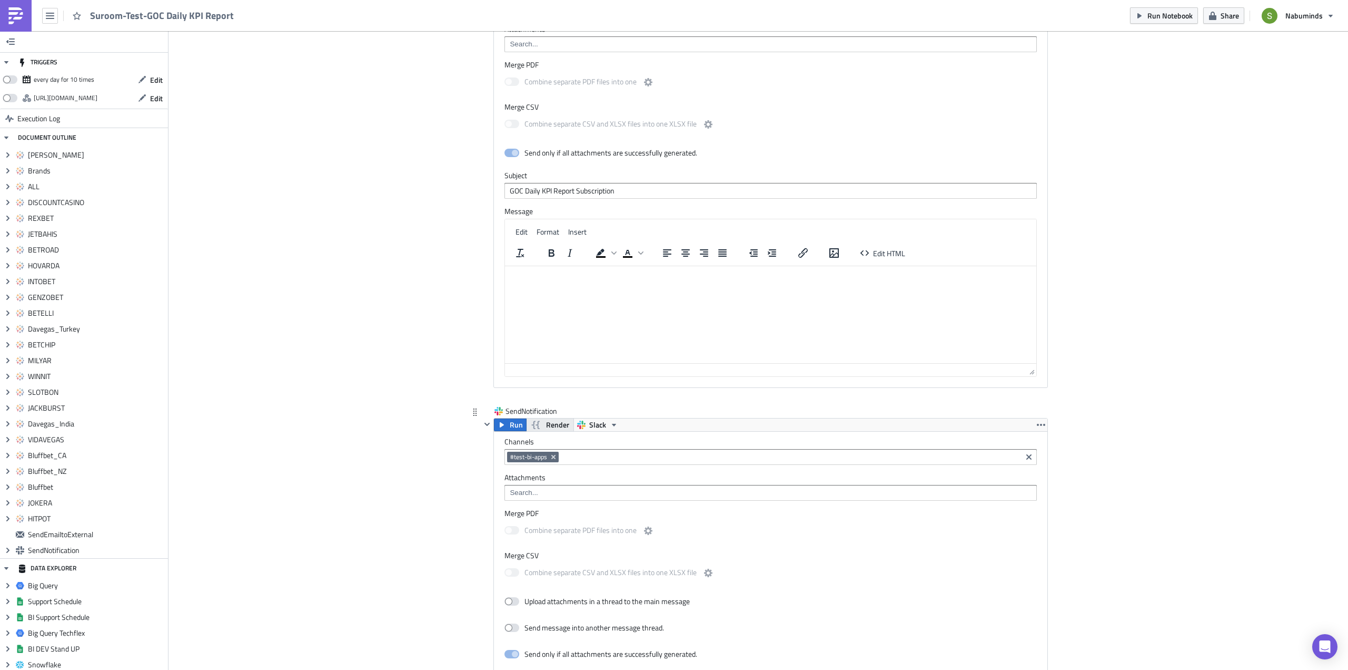
click at [555, 424] on span "Render" at bounding box center [557, 424] width 23 height 13
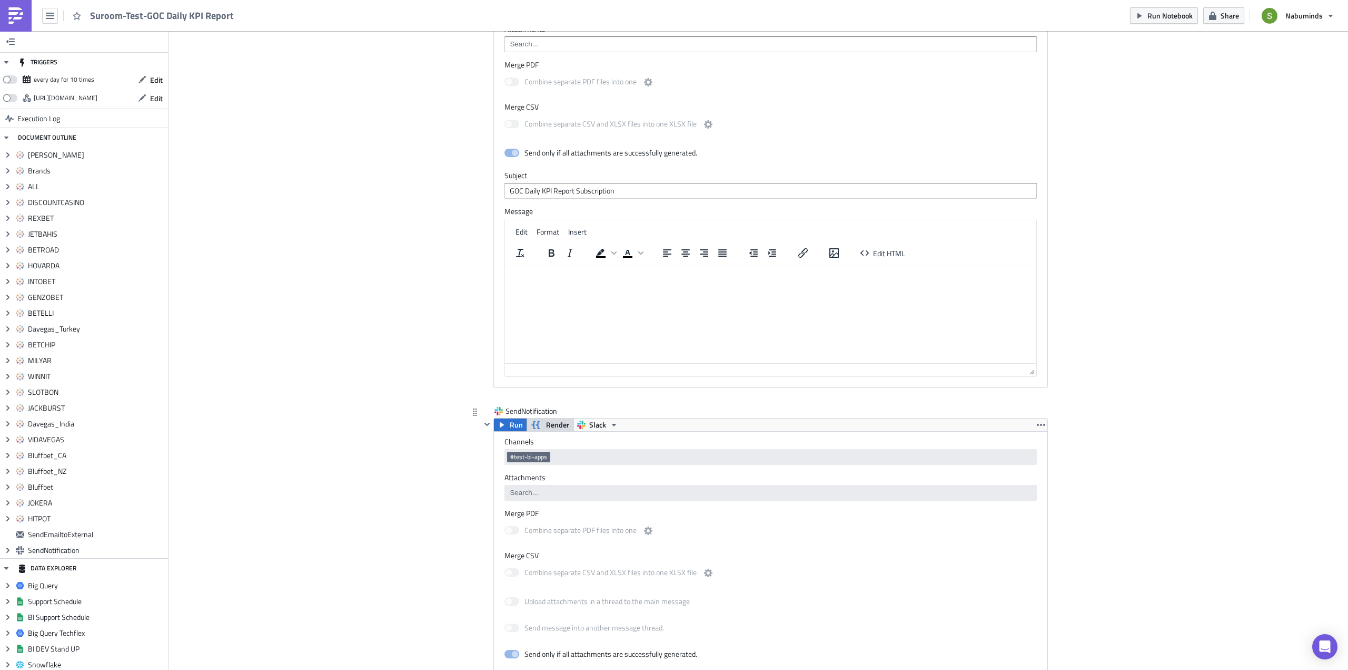
click at [546, 425] on span "Render" at bounding box center [557, 424] width 23 height 13
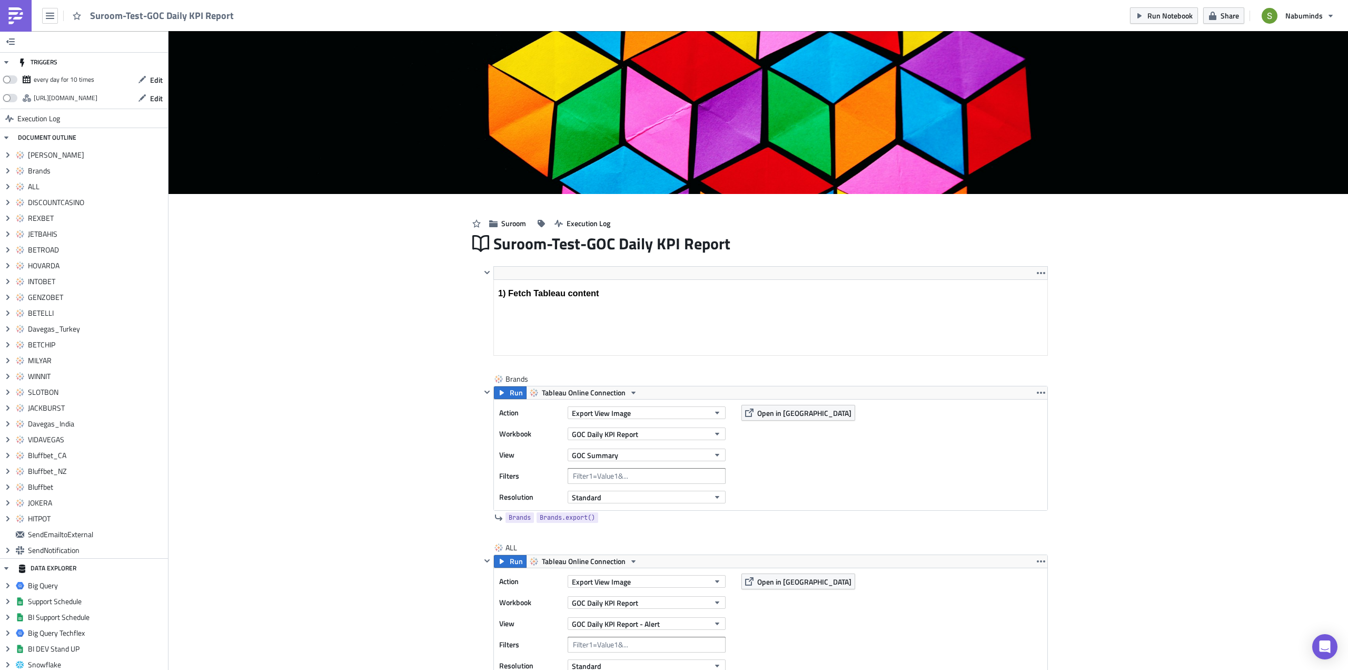
scroll to position [0, 0]
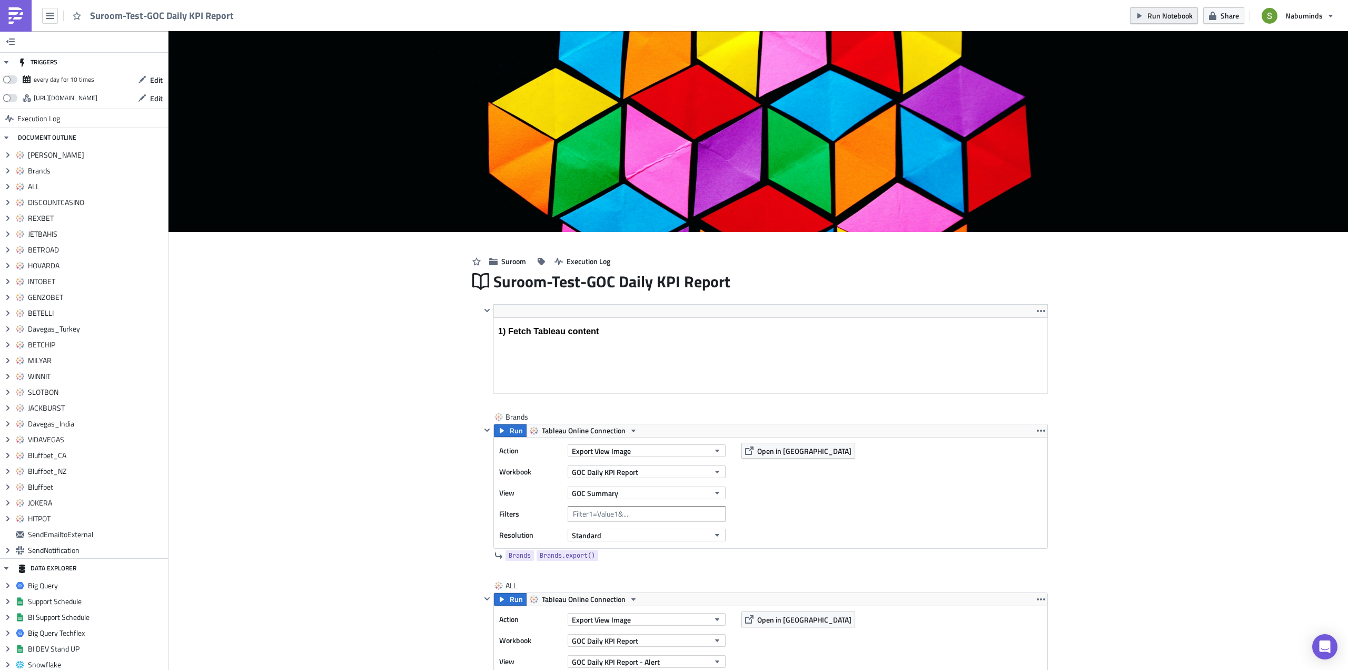
click at [1163, 17] on span "Run Notebook" at bounding box center [1170, 15] width 45 height 11
click at [47, 18] on icon "button" at bounding box center [50, 16] width 8 height 6
click at [61, 66] on link "Explore" at bounding box center [90, 74] width 90 height 16
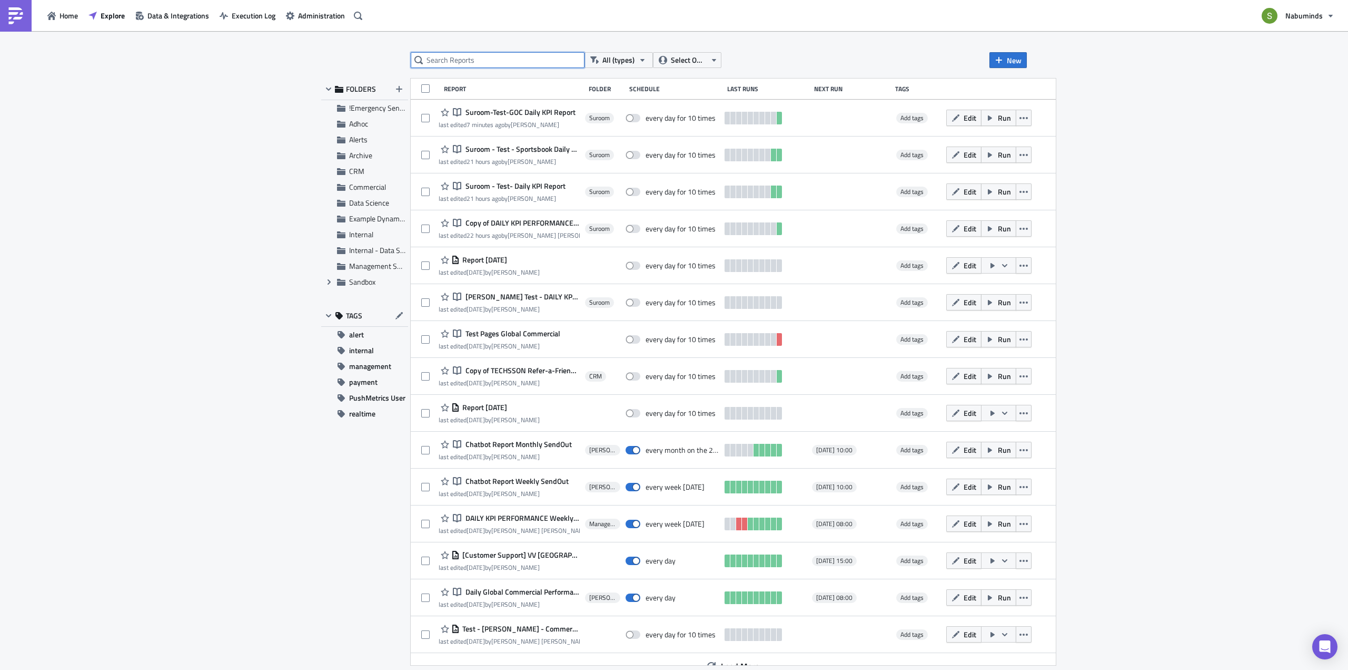
click at [478, 61] on input "text" at bounding box center [498, 60] width 174 height 16
click at [483, 58] on input "text" at bounding box center [498, 60] width 174 height 16
paste input "Daily KPI Performance"
type input "Daily KPI Performance"
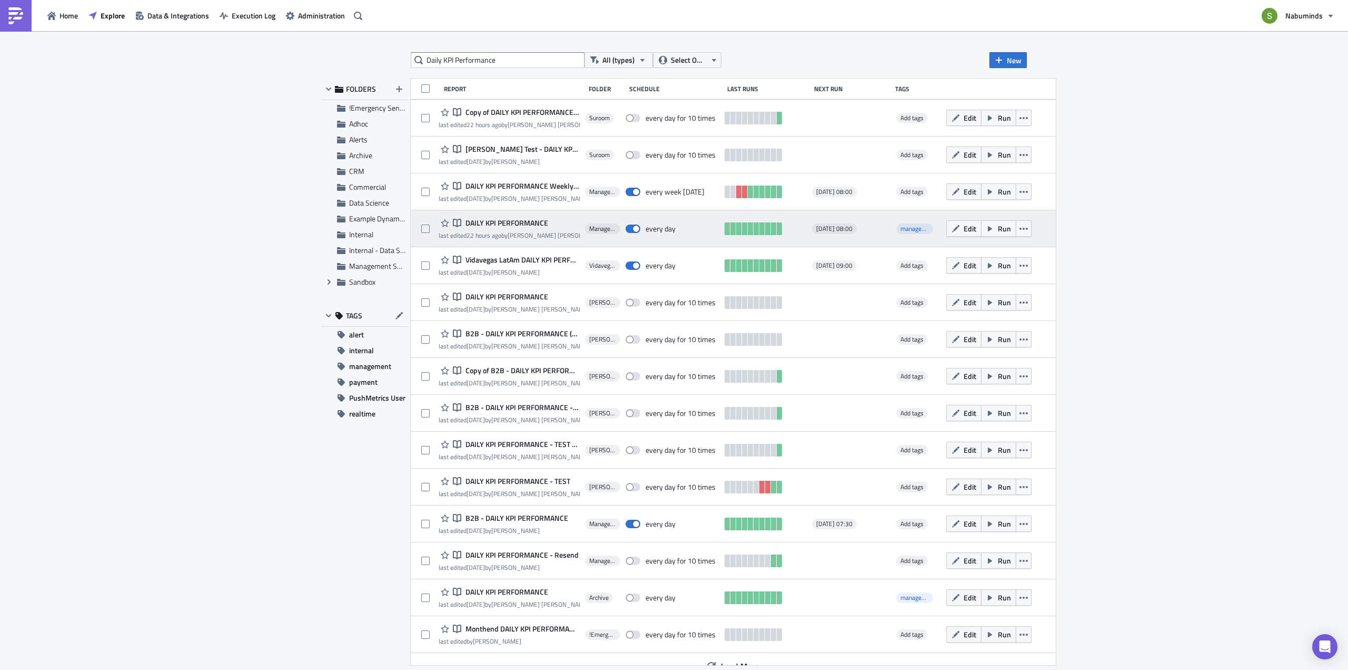
click at [518, 224] on span "DAILY KPI PERFORMANCE" at bounding box center [505, 222] width 85 height 9
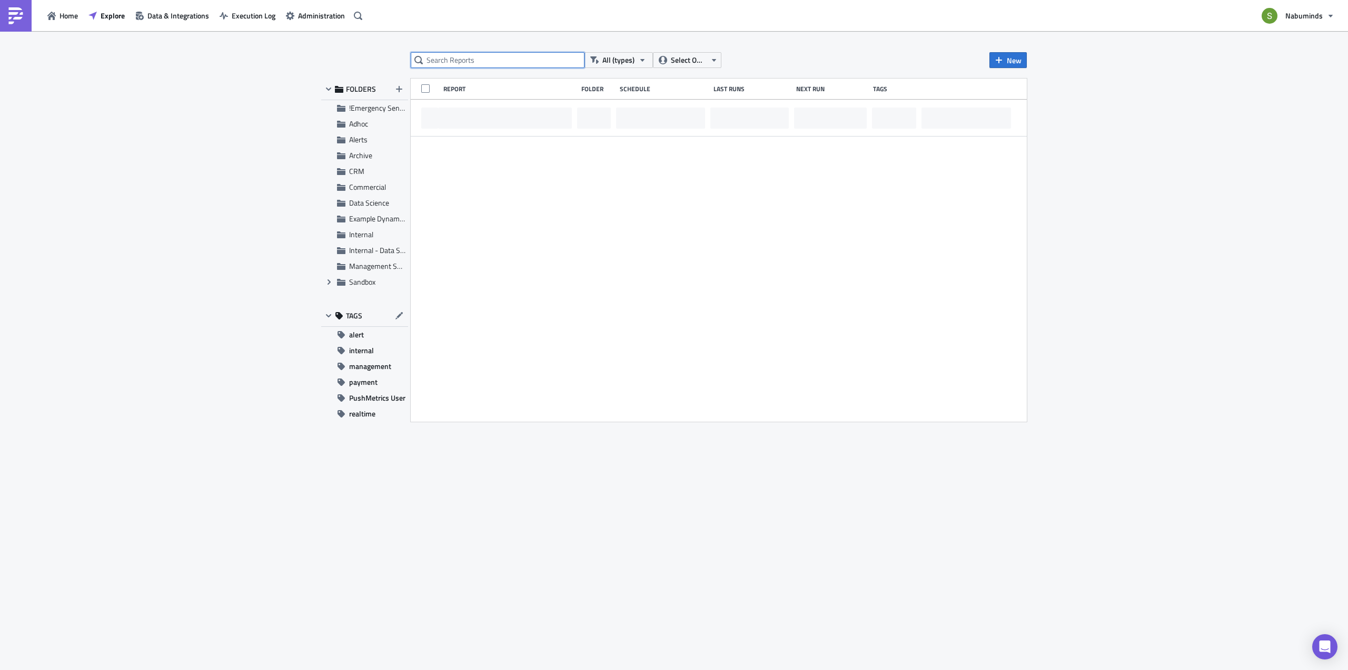
click at [463, 64] on input "text" at bounding box center [498, 60] width 174 height 16
paste input "Daily KPI Performance"
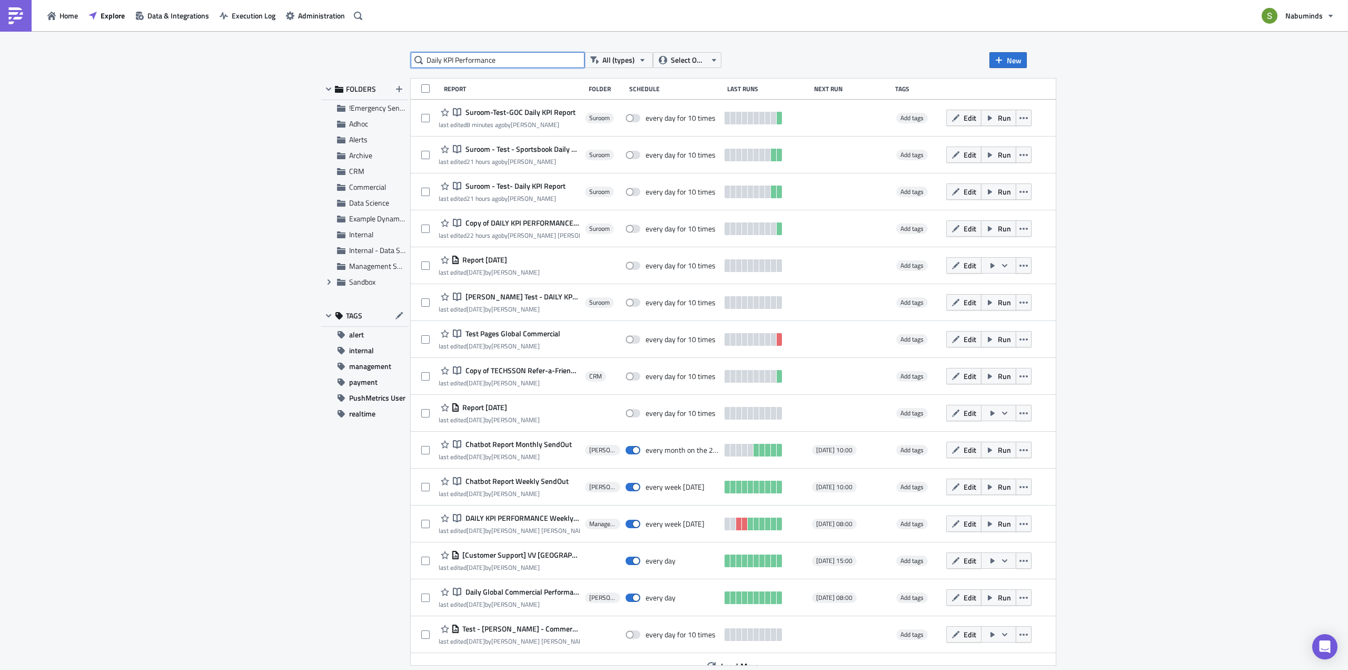
type input "Daily KPI Performance"
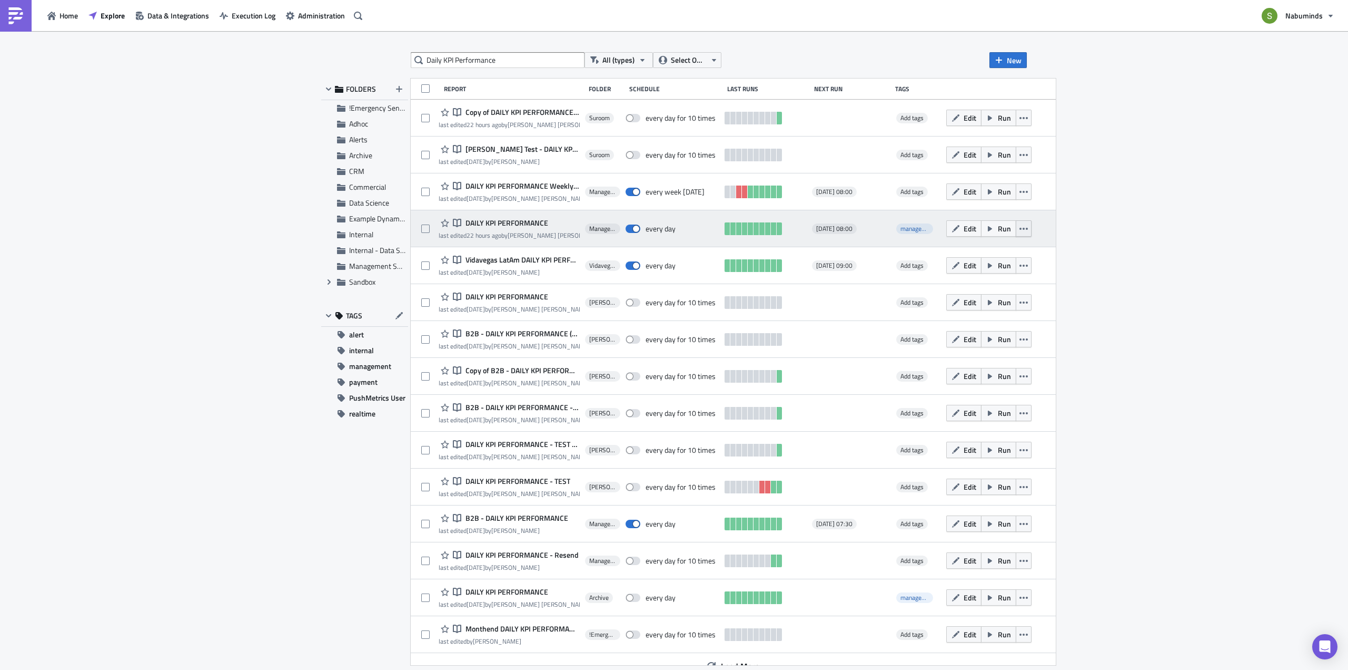
click at [1028, 227] on icon "button" at bounding box center [1024, 228] width 8 height 8
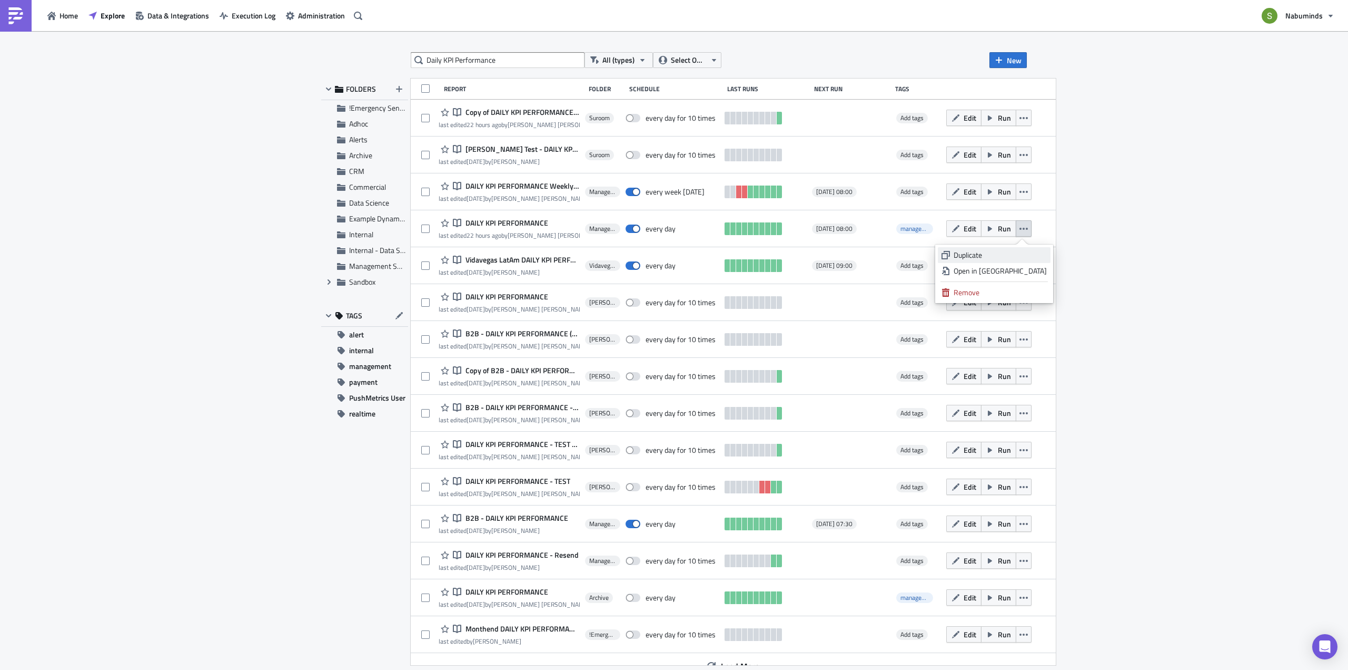
click at [995, 255] on div "Duplicate" at bounding box center [1000, 255] width 93 height 11
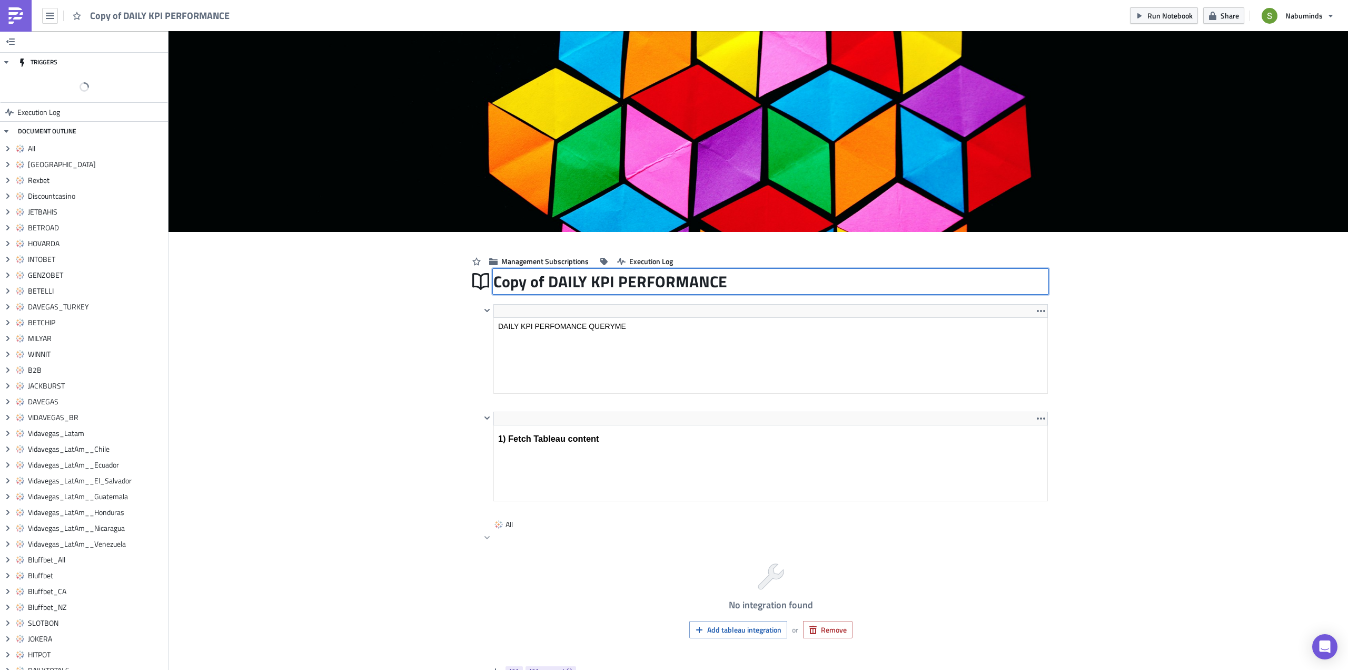
drag, startPoint x: 538, startPoint y: 279, endPoint x: 500, endPoint y: 281, distance: 37.4
click at [500, 281] on div "Copy of DAILY KPI PERFORMANCE Copy of DAILY KPI PERFORMANCE" at bounding box center [771, 281] width 555 height 24
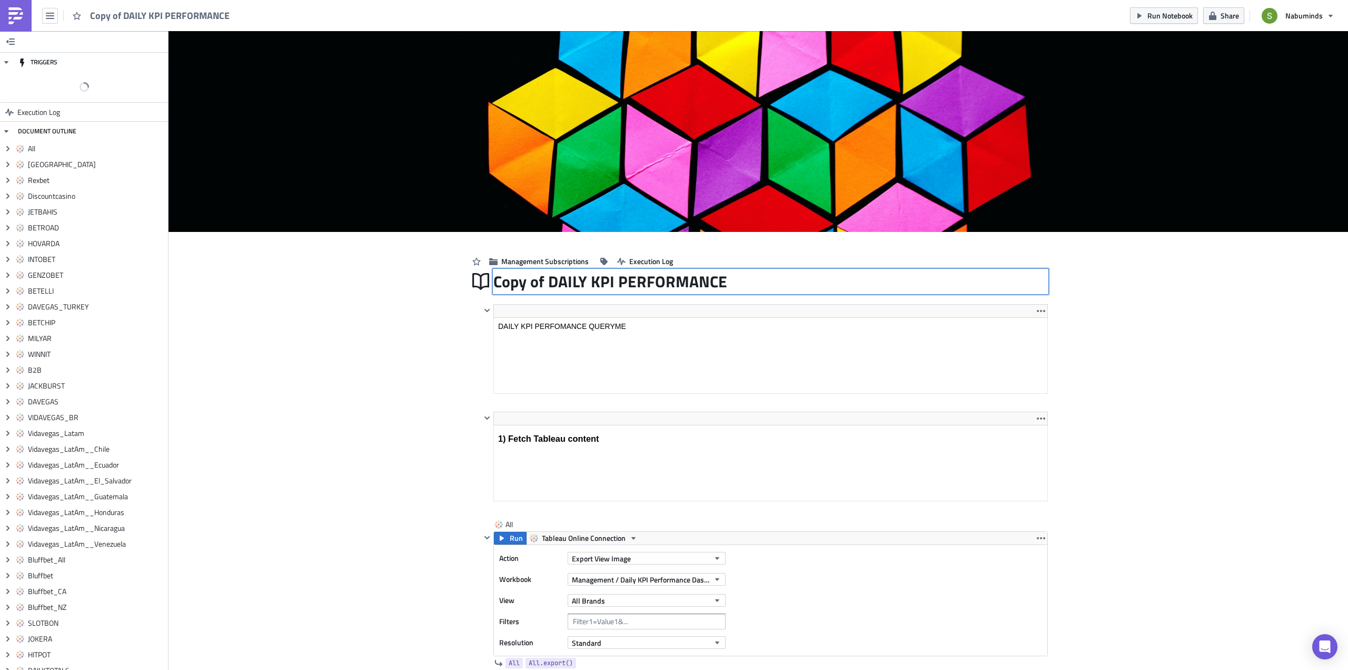
drag, startPoint x: 539, startPoint y: 283, endPoint x: 485, endPoint y: 281, distance: 54.3
click at [485, 281] on div "Copy of DAILY KPI PERFORMANCE Copy of DAILY KPI PERFORMANCE" at bounding box center [758, 281] width 579 height 24
type input "Suroom-Test-DAILY KPI PERFORMANCE"
click at [525, 261] on span "Management Subscriptions" at bounding box center [544, 260] width 87 height 11
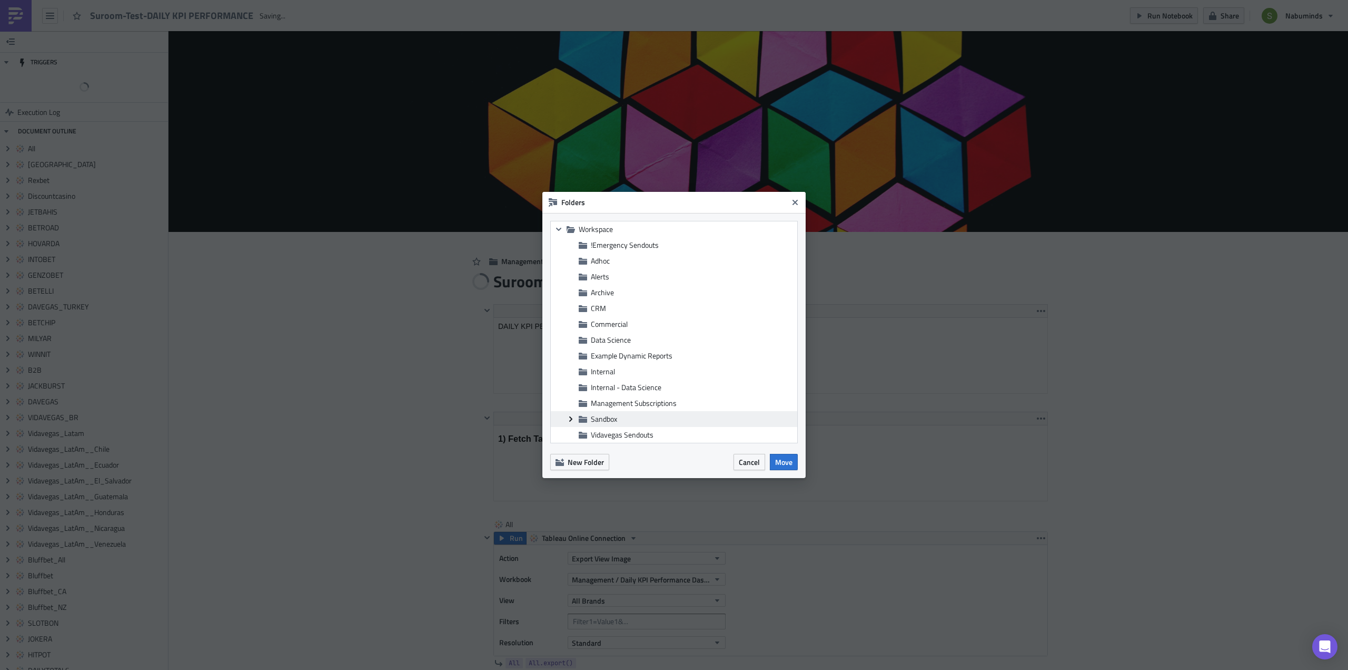
click at [568, 419] on icon "Expand group" at bounding box center [571, 419] width 8 height 8
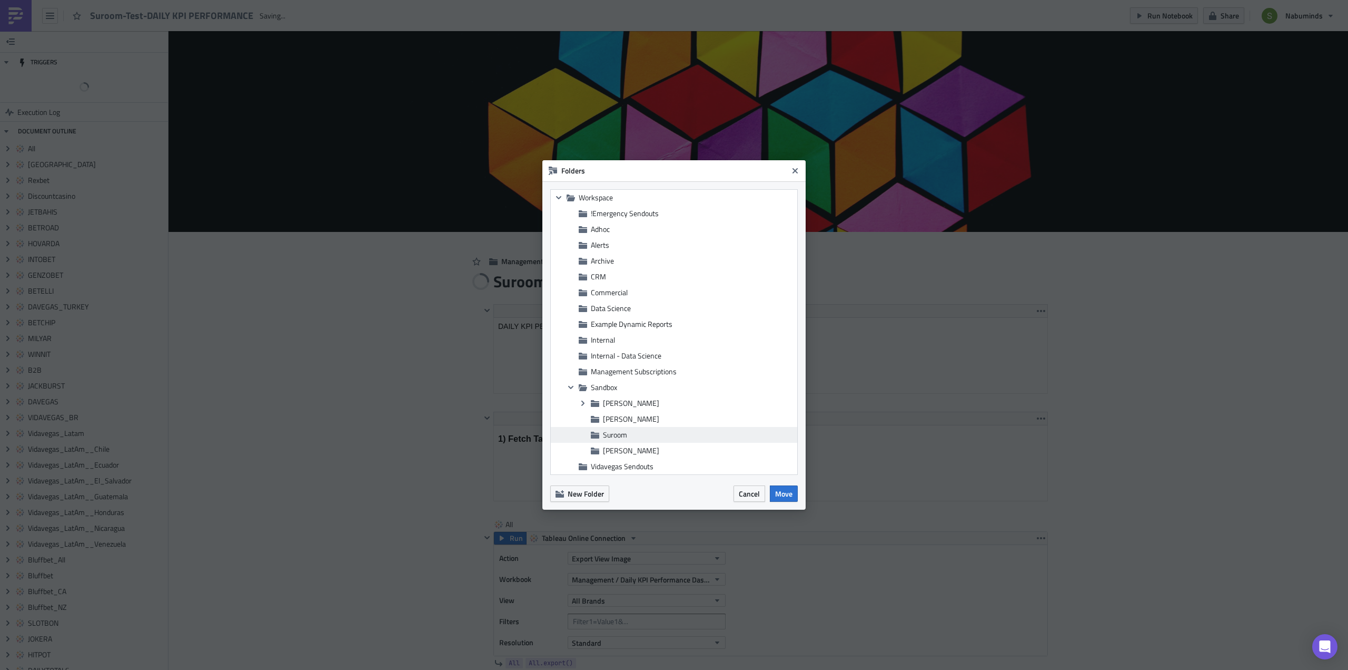
click at [620, 435] on span "Suroom" at bounding box center [615, 434] width 24 height 11
click at [788, 494] on span "Move" at bounding box center [783, 493] width 17 height 11
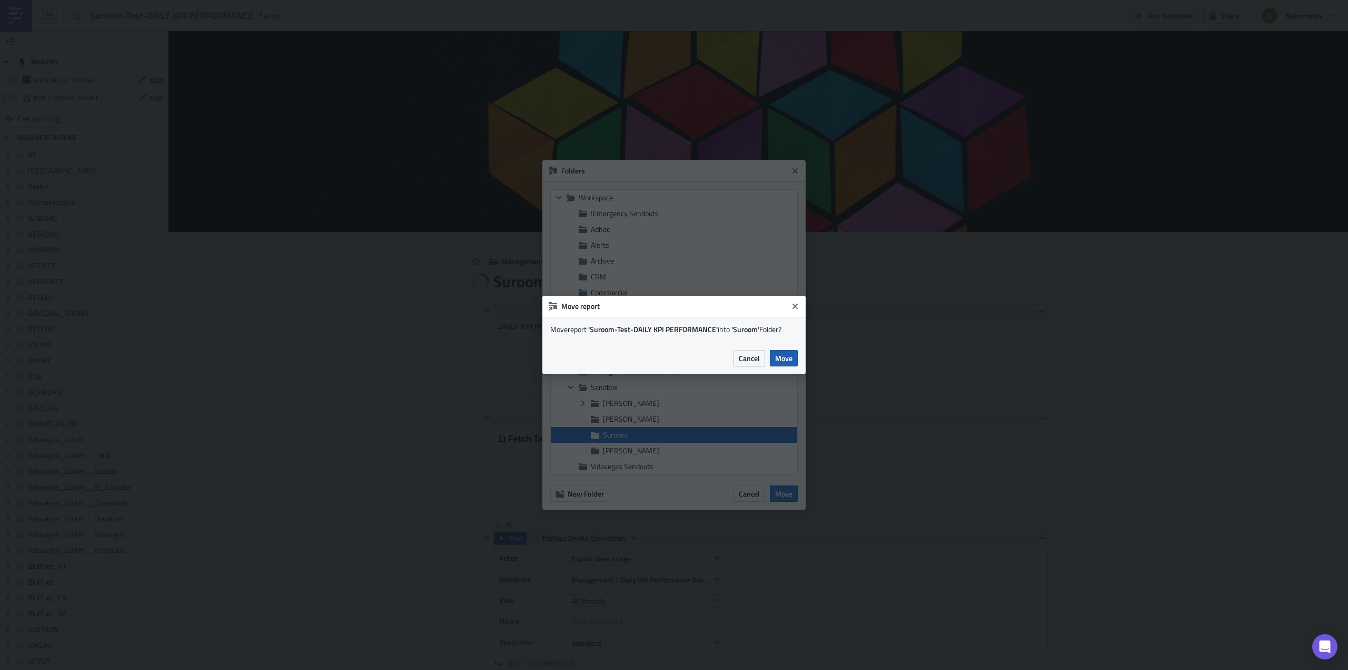
click at [790, 358] on span "Move" at bounding box center [783, 357] width 17 height 11
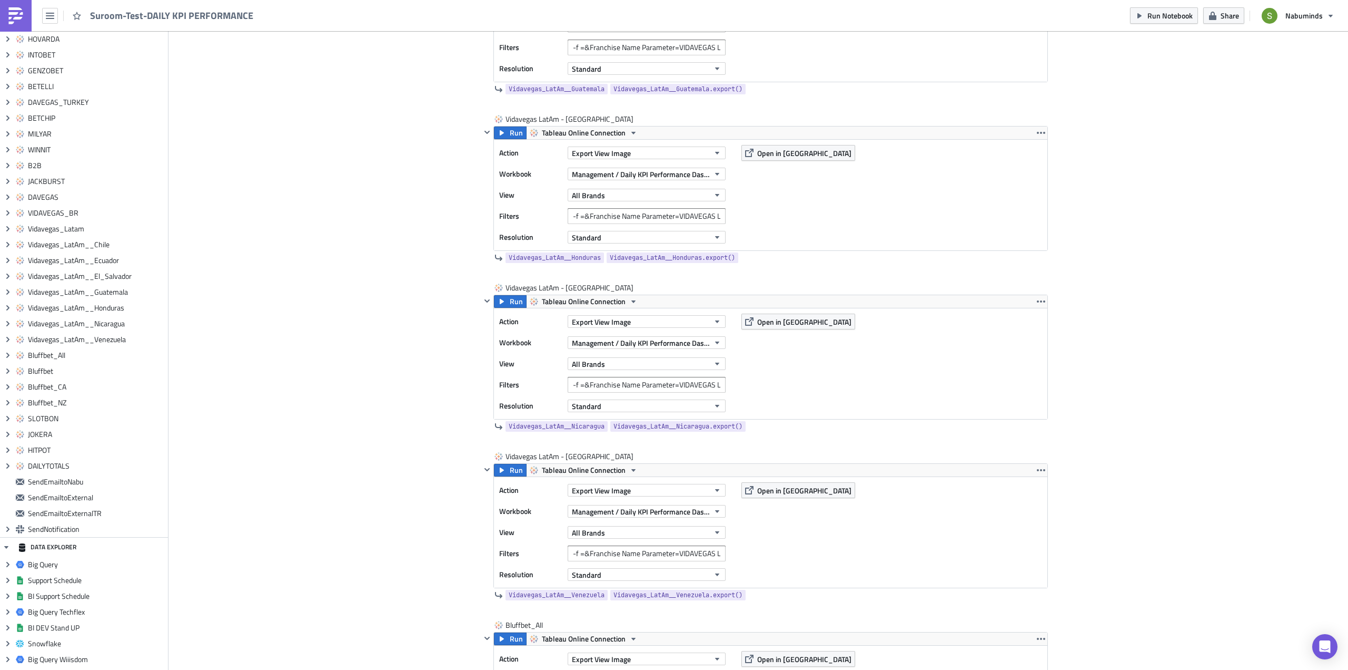
scroll to position [4319, 0]
